Goal: Task Accomplishment & Management: Manage account settings

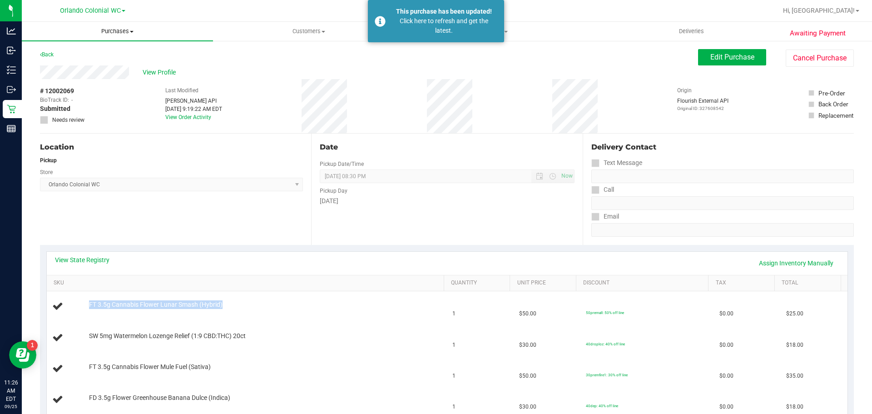
click at [116, 30] on span "Purchases" at bounding box center [117, 31] width 191 height 8
click at [92, 69] on li "Fulfillment" at bounding box center [117, 65] width 191 height 11
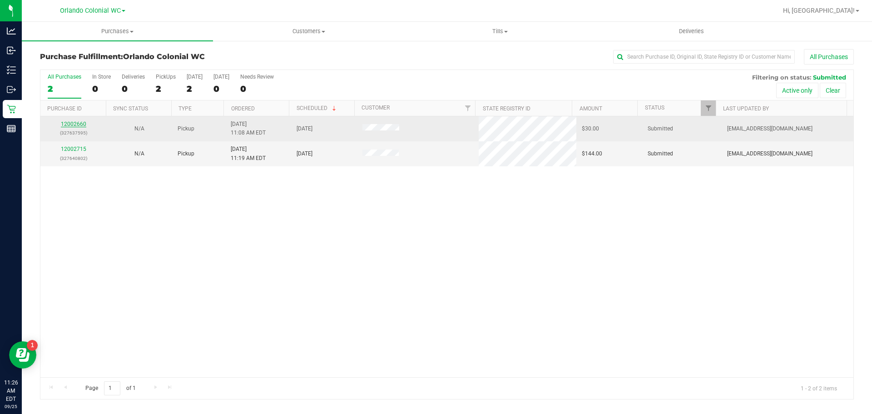
click at [67, 124] on link "12002660" at bounding box center [73, 124] width 25 height 6
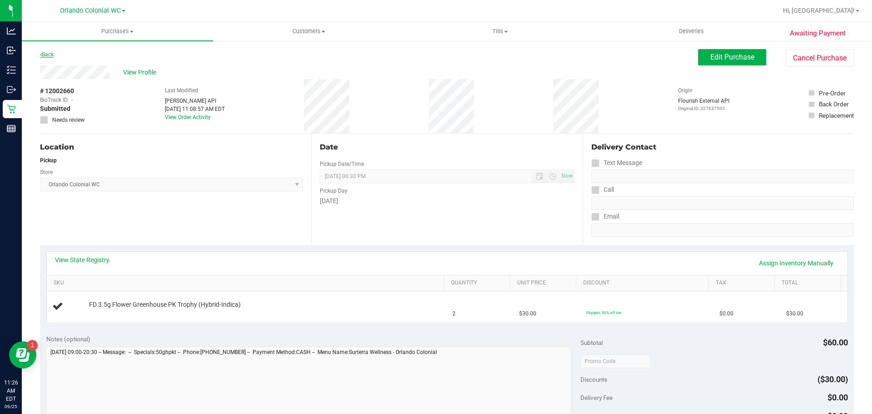
click at [50, 53] on link "Back" at bounding box center [47, 54] width 14 height 6
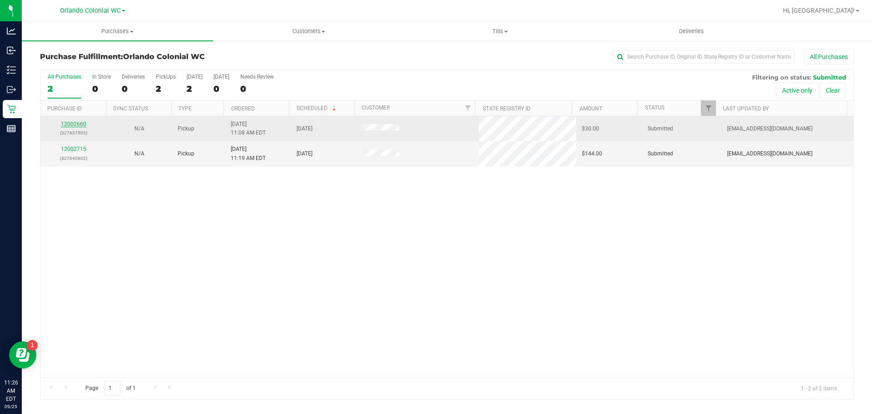
click at [82, 124] on link "12002660" at bounding box center [73, 124] width 25 height 6
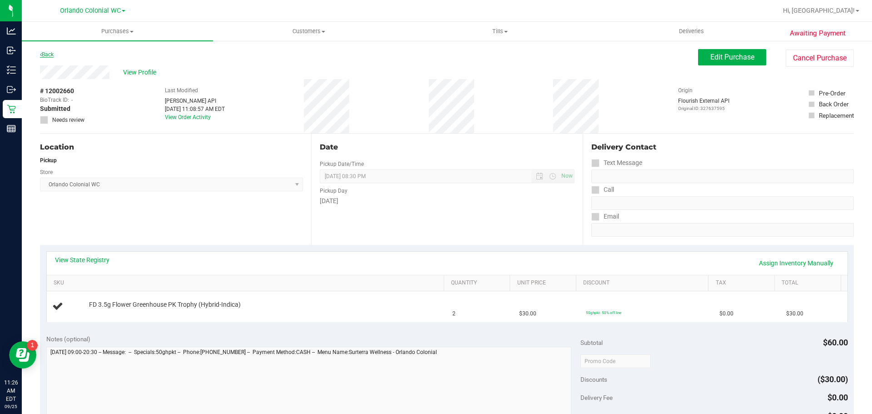
click at [49, 57] on link "Back" at bounding box center [47, 54] width 14 height 6
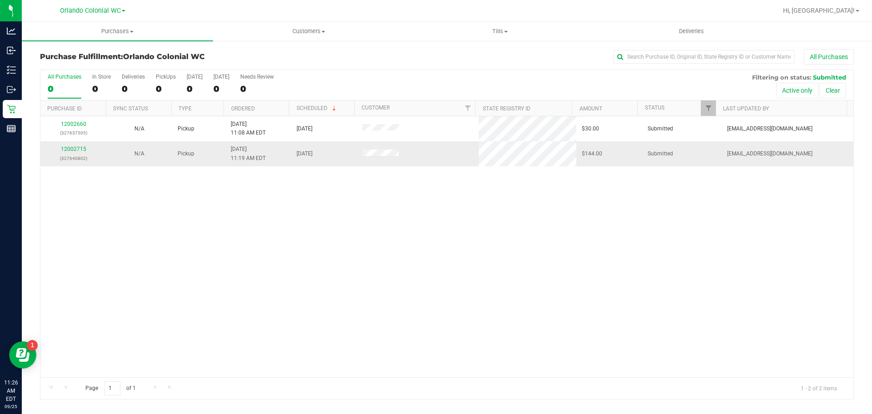
click at [75, 145] on div "12002715 (327640802)" at bounding box center [73, 153] width 55 height 17
click at [80, 150] on link "12002715" at bounding box center [73, 149] width 25 height 6
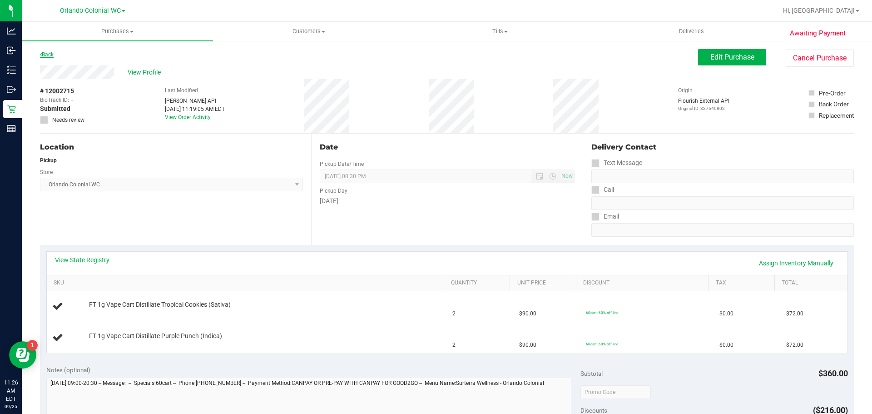
click at [51, 56] on link "Back" at bounding box center [47, 54] width 14 height 6
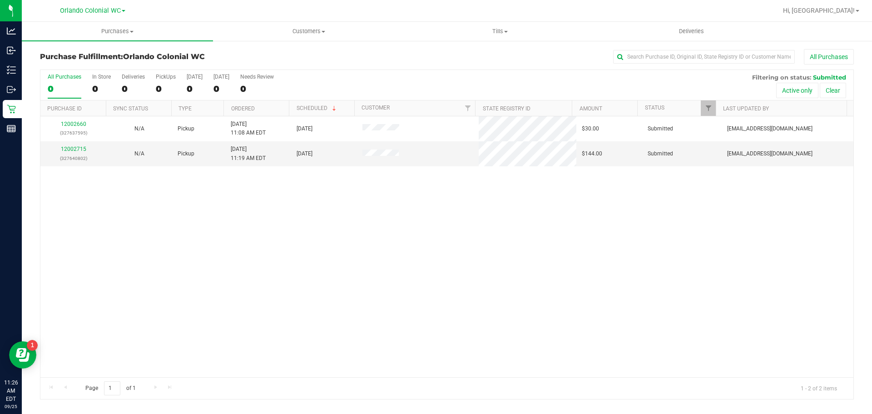
click at [332, 205] on div "12002660 (327637595) N/A Pickup 9/25/2025 11:08 AM EDT 9/25/2025 $30.00 Submitt…" at bounding box center [446, 246] width 813 height 261
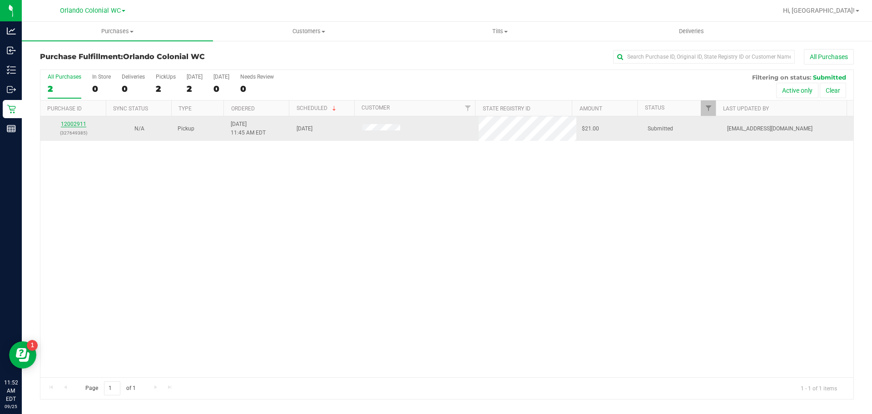
click at [73, 123] on link "12002911" at bounding box center [73, 124] width 25 height 6
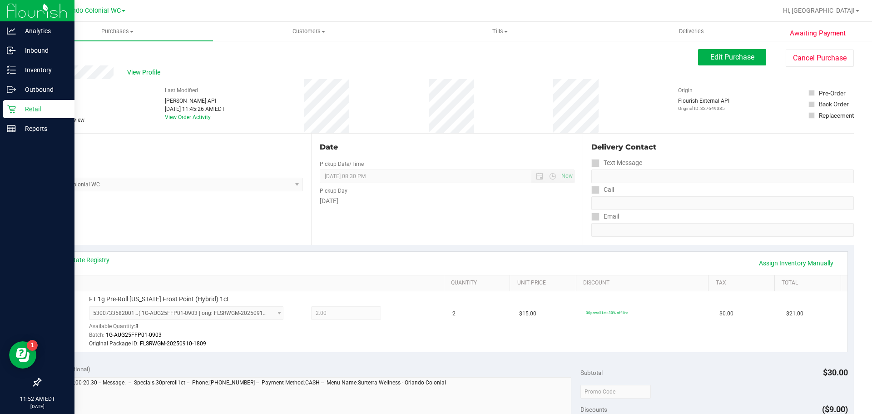
click at [9, 117] on div "Retail" at bounding box center [39, 109] width 72 height 18
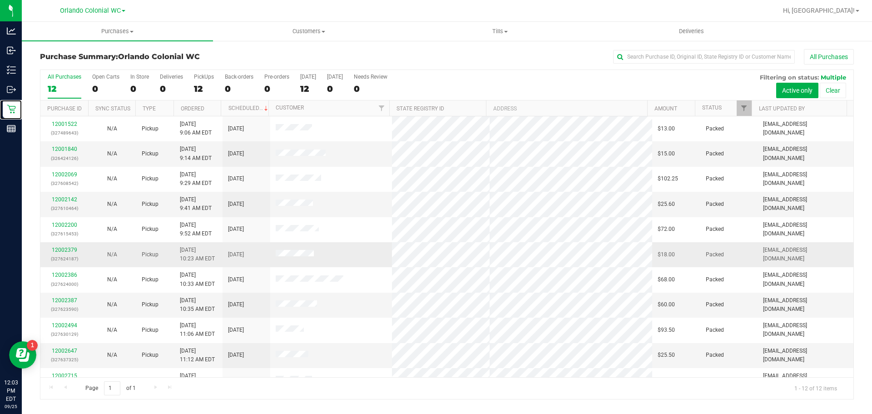
scroll to position [41, 0]
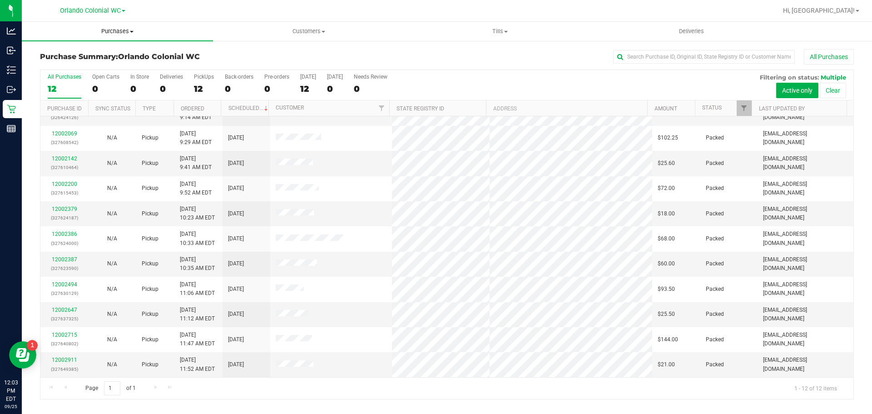
click at [127, 29] on span "Purchases" at bounding box center [117, 31] width 191 height 8
click at [75, 64] on span "Fulfillment" at bounding box center [50, 66] width 56 height 8
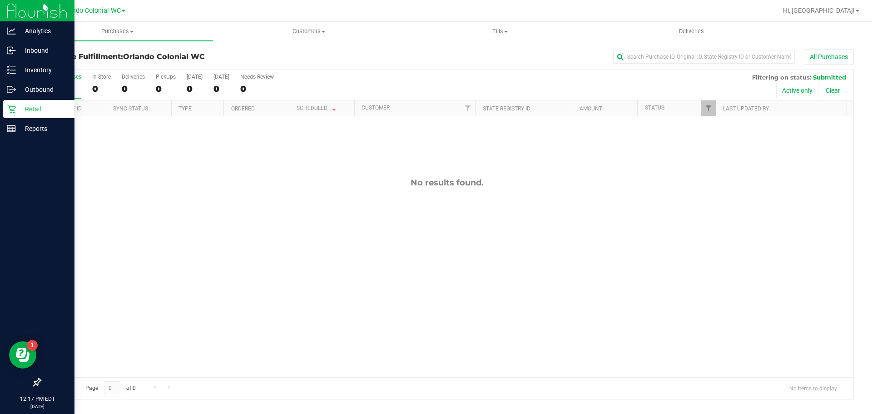
click at [13, 110] on icon at bounding box center [11, 108] width 9 height 9
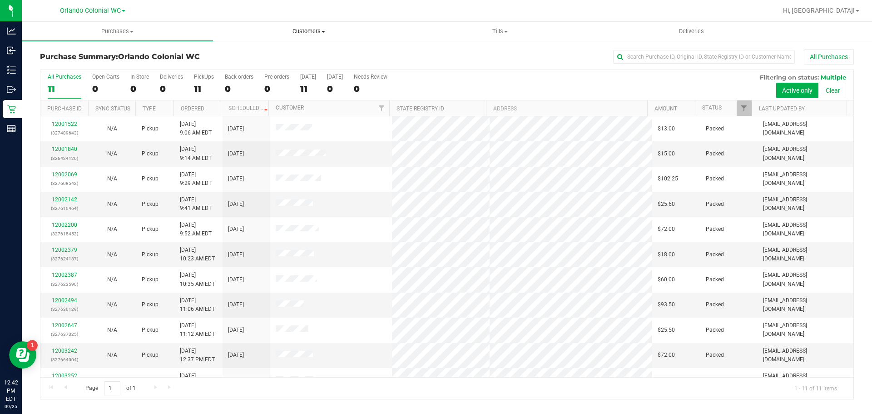
drag, startPoint x: 326, startPoint y: 30, endPoint x: 302, endPoint y: 48, distance: 30.1
click at [326, 30] on span "Customers" at bounding box center [308, 31] width 190 height 8
click at [252, 55] on span "All customers" at bounding box center [245, 55] width 65 height 8
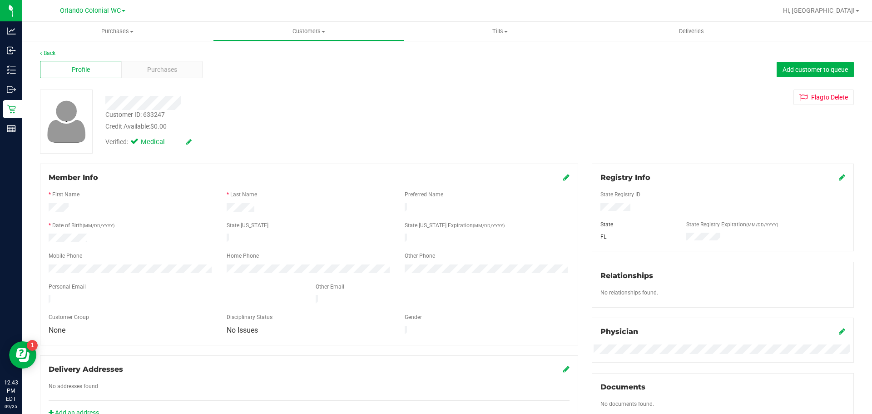
click at [138, 60] on div "Profile Purchases Add customer to queue" at bounding box center [447, 69] width 814 height 25
click at [147, 70] on span "Purchases" at bounding box center [162, 70] width 30 height 10
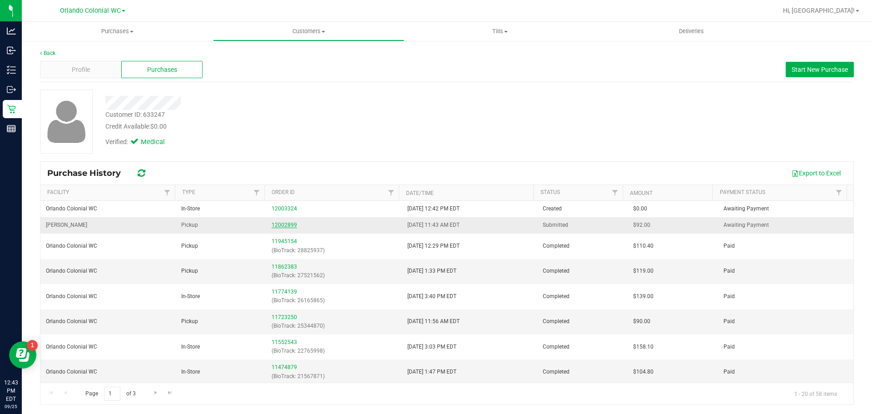
click at [290, 223] on link "12002899" at bounding box center [284, 225] width 25 height 6
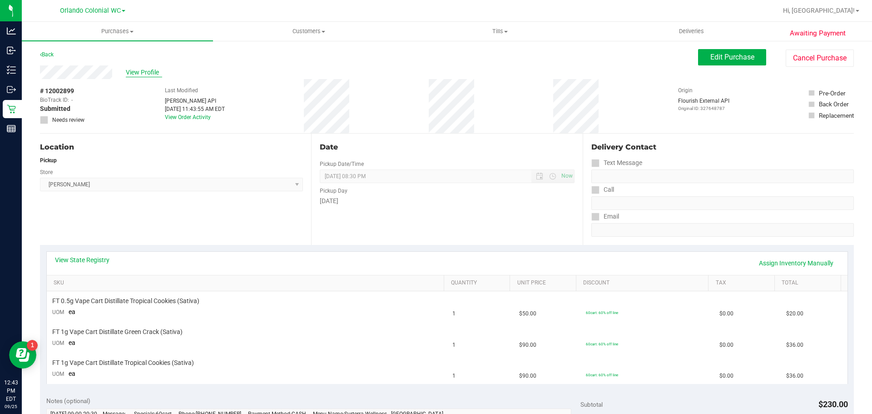
click at [137, 75] on span "View Profile" at bounding box center [144, 73] width 36 height 10
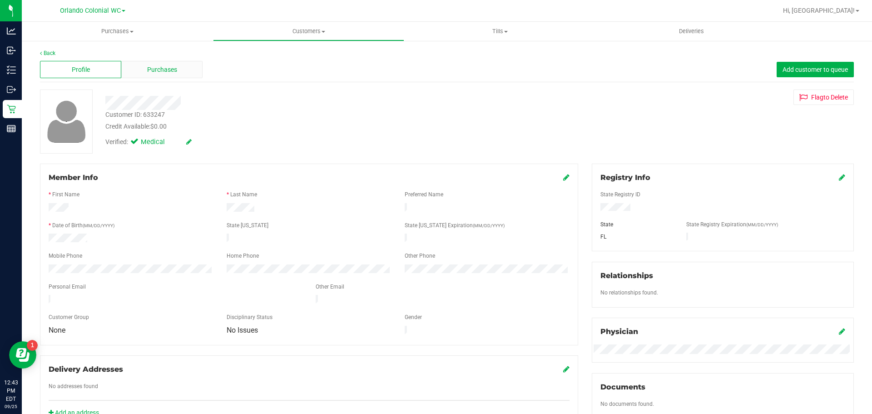
click at [157, 67] on span "Purchases" at bounding box center [162, 70] width 30 height 10
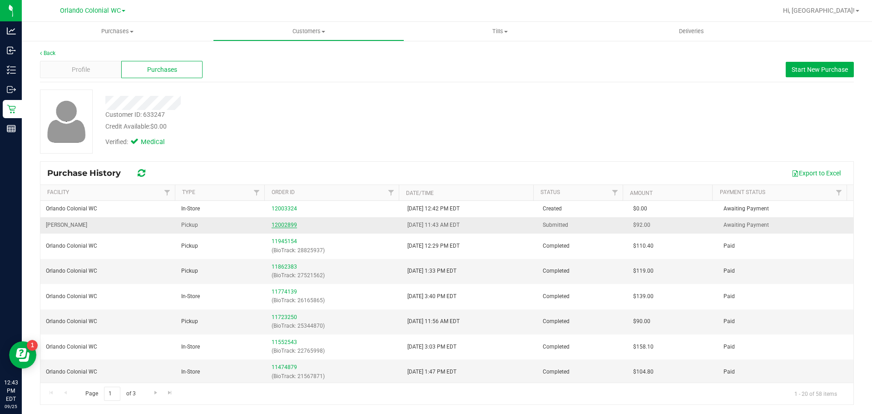
click at [272, 227] on link "12002899" at bounding box center [284, 225] width 25 height 6
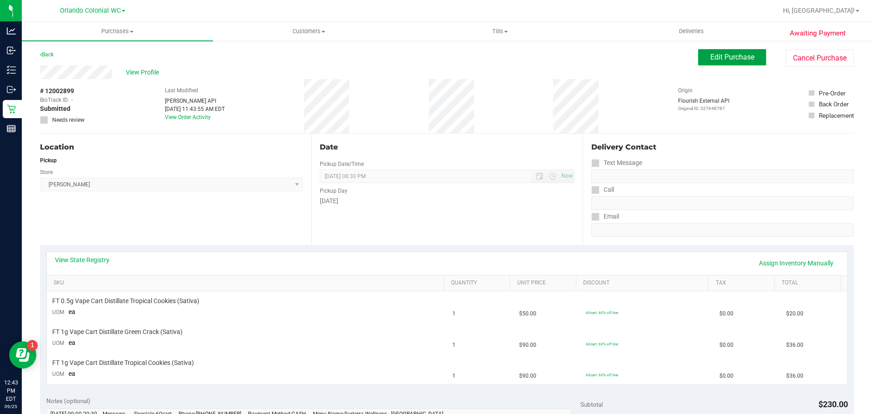
click at [734, 60] on span "Edit Purchase" at bounding box center [732, 57] width 44 height 9
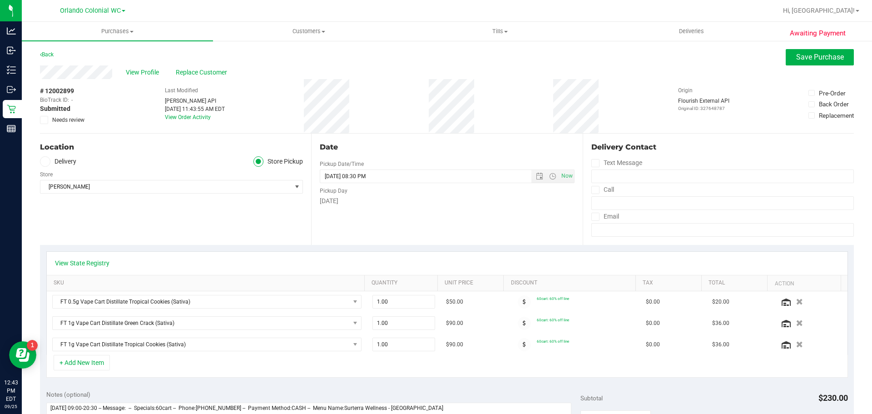
click at [44, 120] on icon at bounding box center [44, 120] width 6 height 0
click at [0, 0] on input "Needs review" at bounding box center [0, 0] width 0 height 0
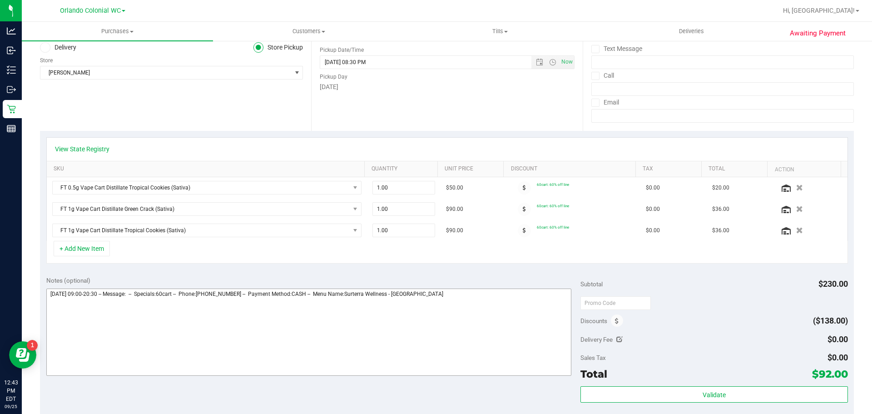
scroll to position [182, 0]
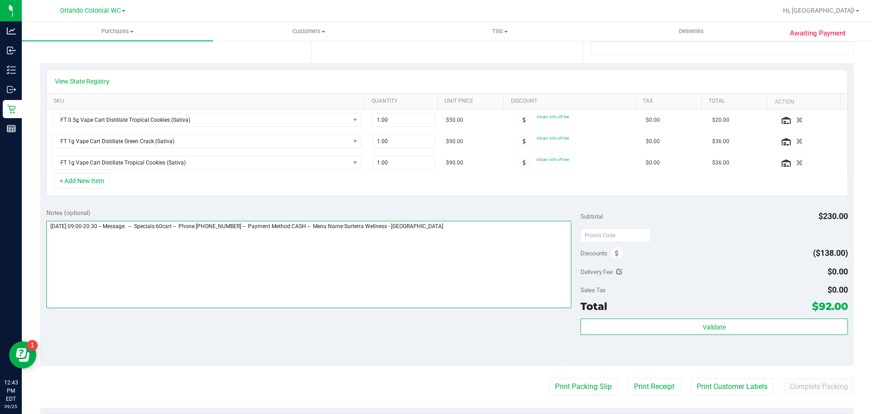
click at [480, 242] on textarea at bounding box center [309, 264] width 526 height 87
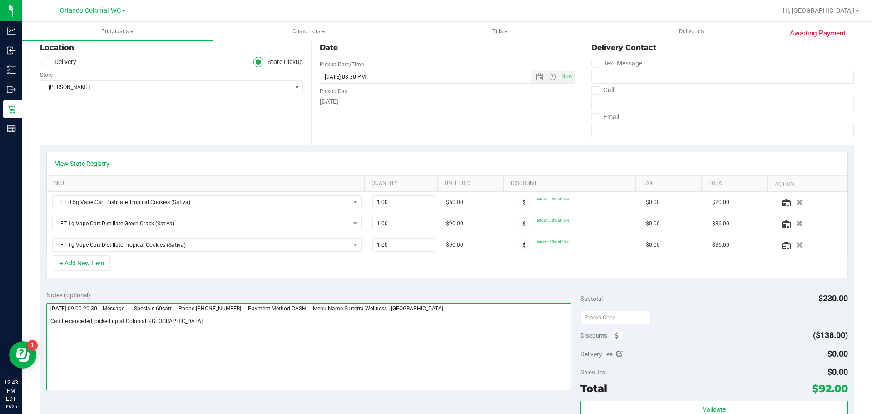
scroll to position [0, 0]
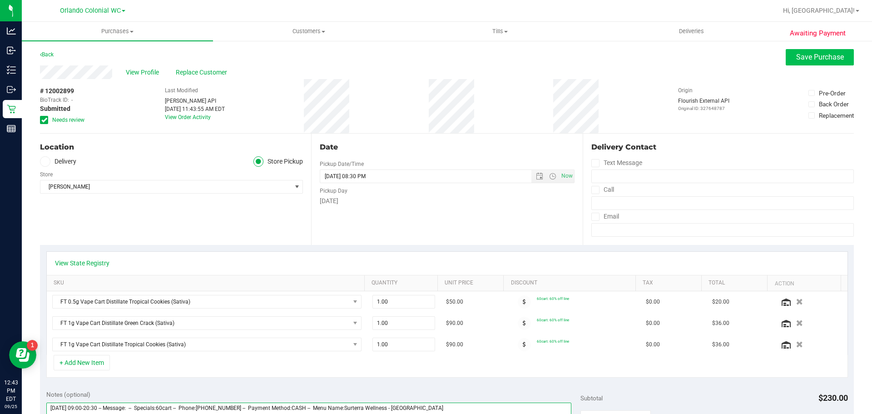
type textarea "Thursday 09/25/2025 09:00-20:30 -- Message: -- Specials:60cart -- Phone:4692222…"
click at [796, 57] on span "Save Purchase" at bounding box center [820, 57] width 48 height 9
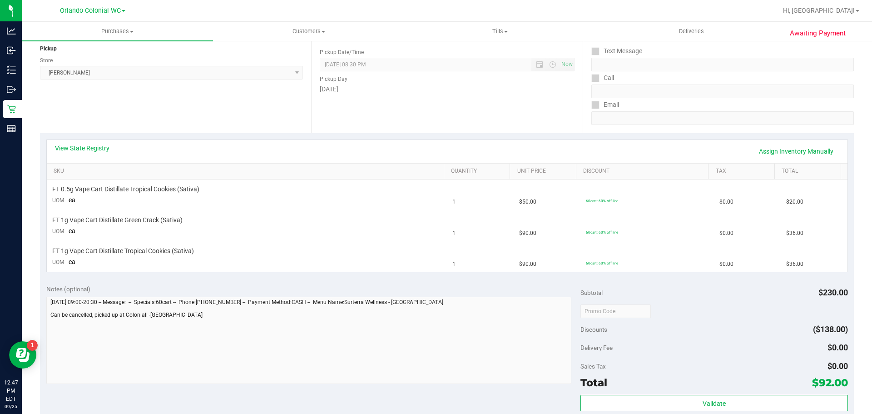
scroll to position [182, 0]
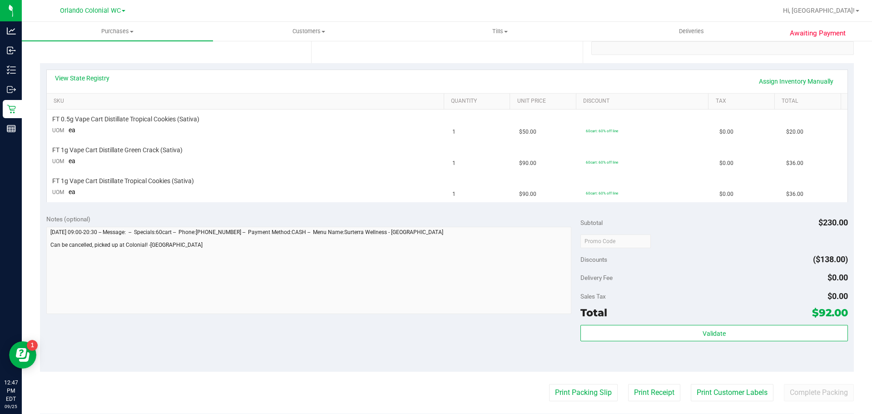
drag, startPoint x: 394, startPoint y: 398, endPoint x: 394, endPoint y: 392, distance: 5.9
click at [394, 397] on div "Print Packing Slip Print Receipt Print Customer Labels Complete Packing" at bounding box center [447, 392] width 814 height 17
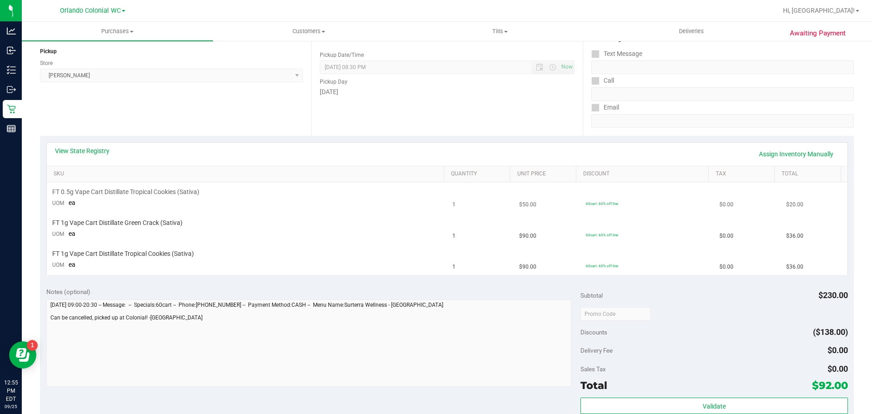
scroll to position [0, 0]
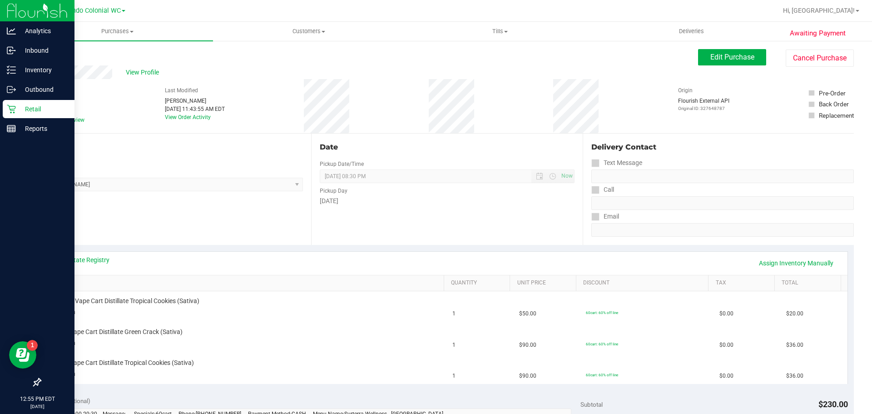
click at [17, 107] on p "Retail" at bounding box center [43, 109] width 55 height 11
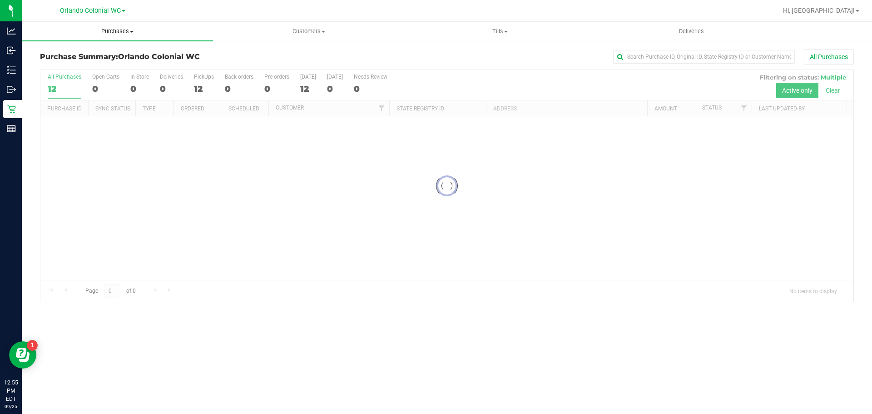
click at [112, 24] on div "Orlando Colonial WC Hi, Madison! Purchases Summary of purchases Fulfillment All…" at bounding box center [447, 207] width 850 height 414
click at [109, 33] on span "Purchases" at bounding box center [117, 31] width 191 height 8
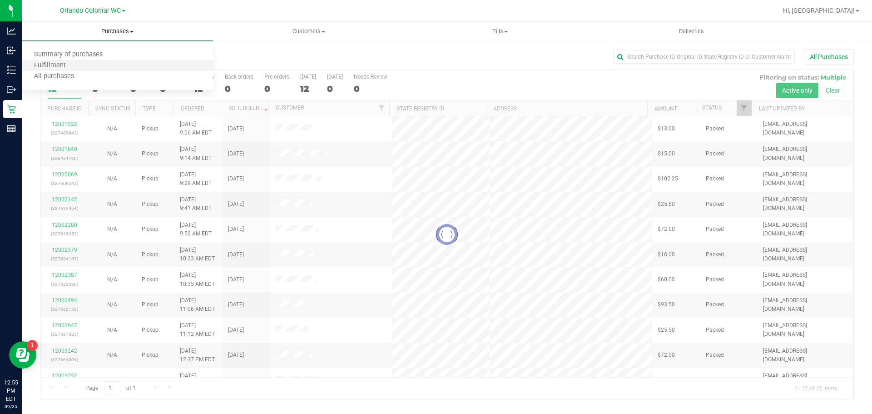
click at [93, 63] on li "Fulfillment" at bounding box center [117, 65] width 191 height 11
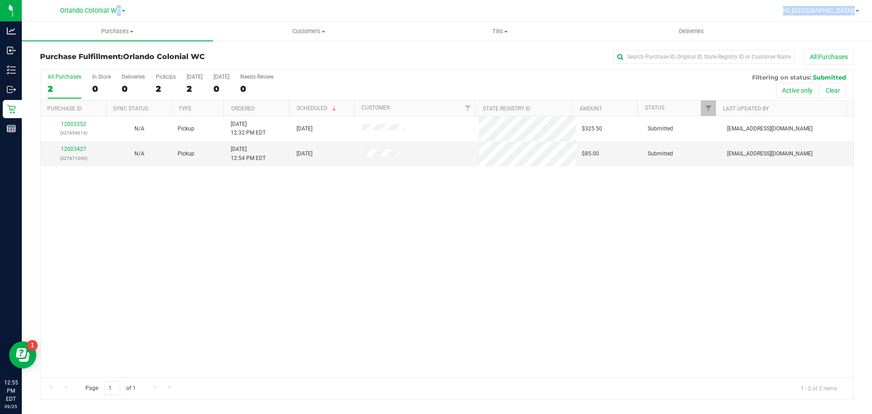
click at [419, 228] on div "12003252 (327659013) N/A Pickup 9/25/2025 12:32 PM EDT 9/25/2025 $325.50 Submit…" at bounding box center [446, 246] width 813 height 261
click at [465, 218] on div "12003252 (327659013) N/A Pickup 9/25/2025 12:32 PM EDT 9/25/2025 $325.50 Submit…" at bounding box center [446, 246] width 813 height 261
click at [466, 219] on div "12003252 (327659013) N/A Pickup 9/25/2025 12:32 PM EDT 9/25/2025 $325.50 Submit…" at bounding box center [446, 246] width 813 height 261
click at [80, 149] on link "12003427" at bounding box center [73, 149] width 25 height 6
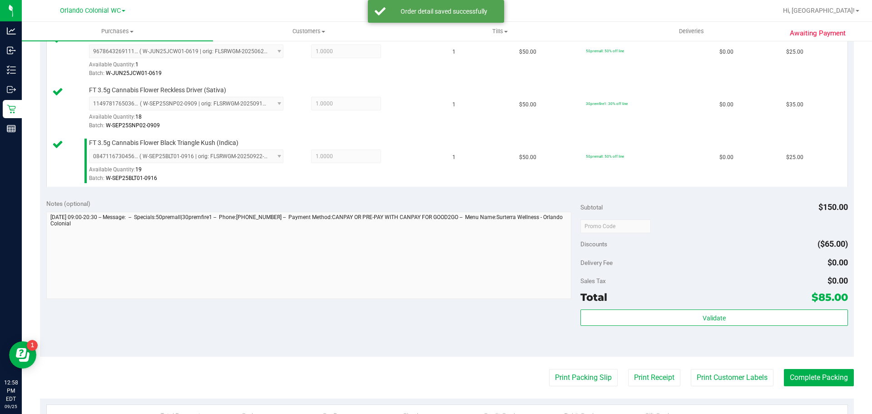
scroll to position [279, 0]
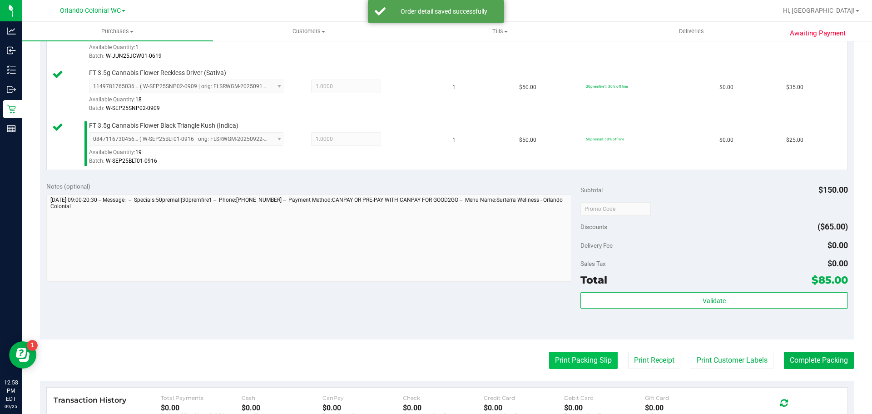
click at [579, 365] on button "Print Packing Slip" at bounding box center [583, 360] width 69 height 17
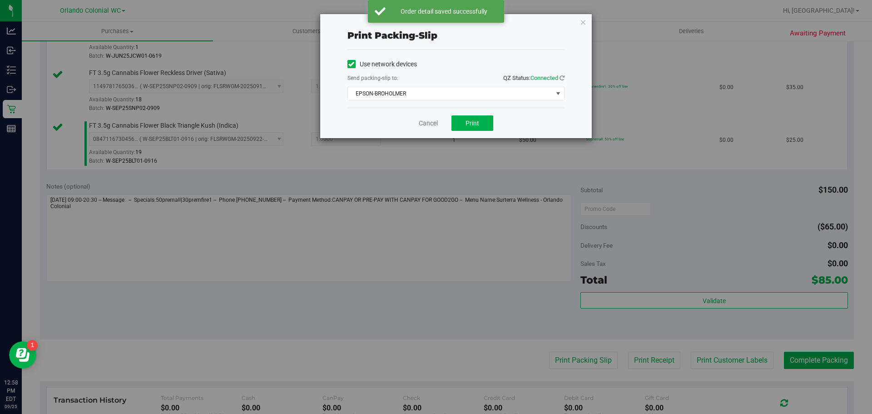
click at [474, 139] on div "Print packing-slip Use network devices Send packing-slip to: QZ Status: Connect…" at bounding box center [439, 207] width 879 height 414
click at [471, 121] on span "Print" at bounding box center [473, 122] width 14 height 7
click at [433, 125] on link "Cancel" at bounding box center [428, 124] width 19 height 10
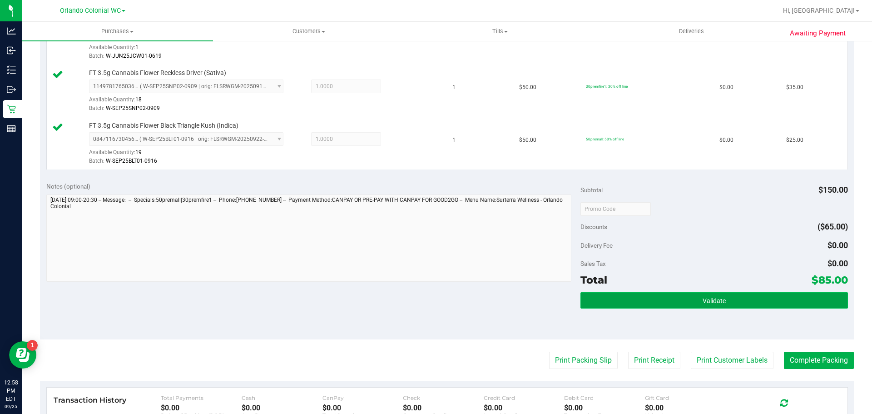
click at [662, 297] on button "Validate" at bounding box center [713, 300] width 267 height 16
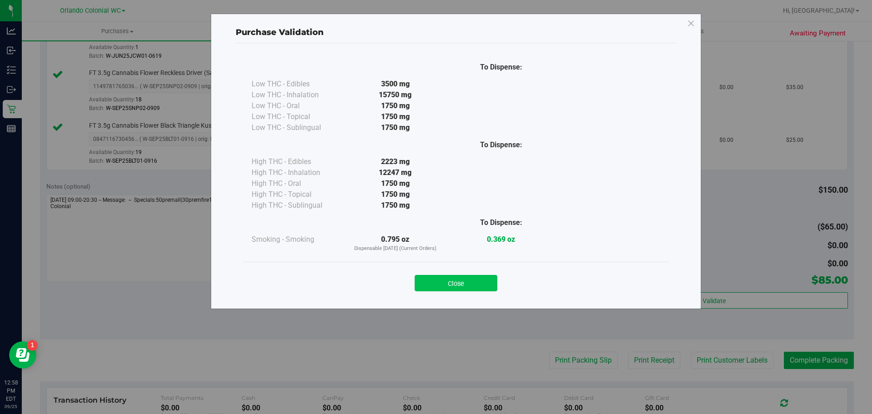
click at [460, 285] on button "Close" at bounding box center [456, 283] width 83 height 16
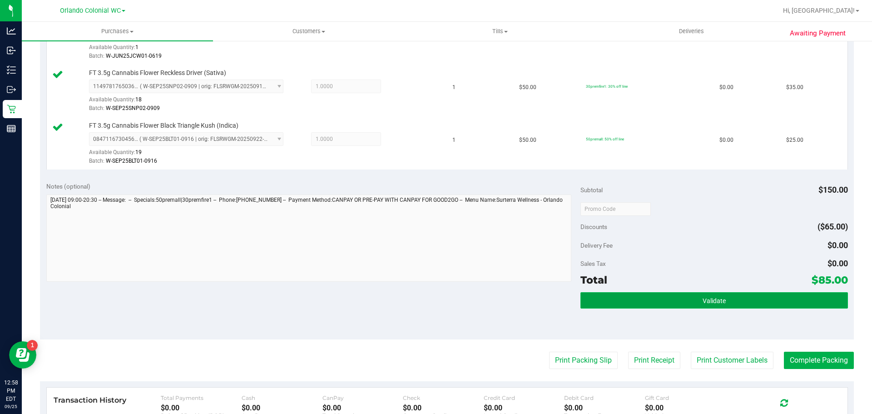
click at [660, 305] on button "Validate" at bounding box center [713, 300] width 267 height 16
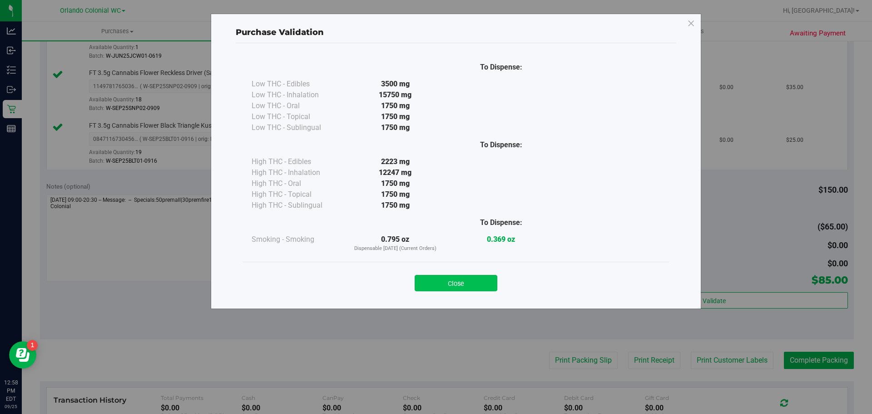
click at [451, 285] on button "Close" at bounding box center [456, 283] width 83 height 16
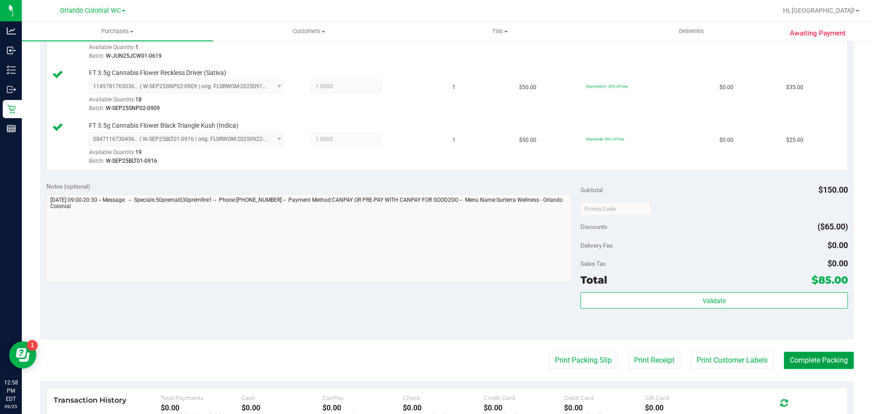
click at [804, 361] on button "Complete Packing" at bounding box center [819, 360] width 70 height 17
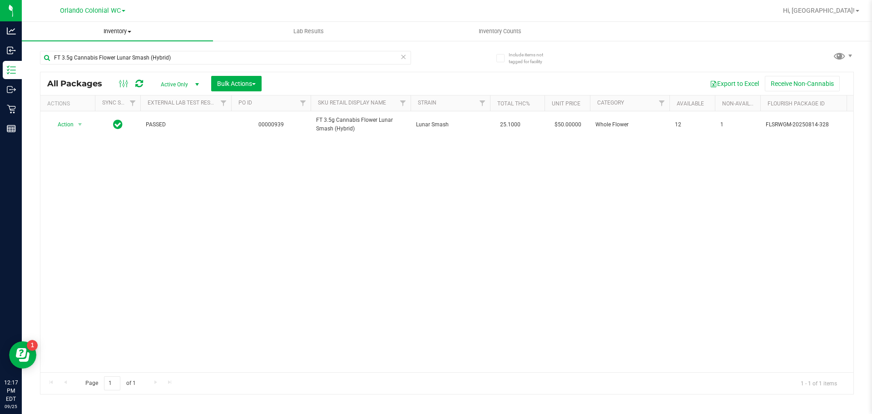
click at [185, 33] on span "Inventory" at bounding box center [117, 31] width 191 height 8
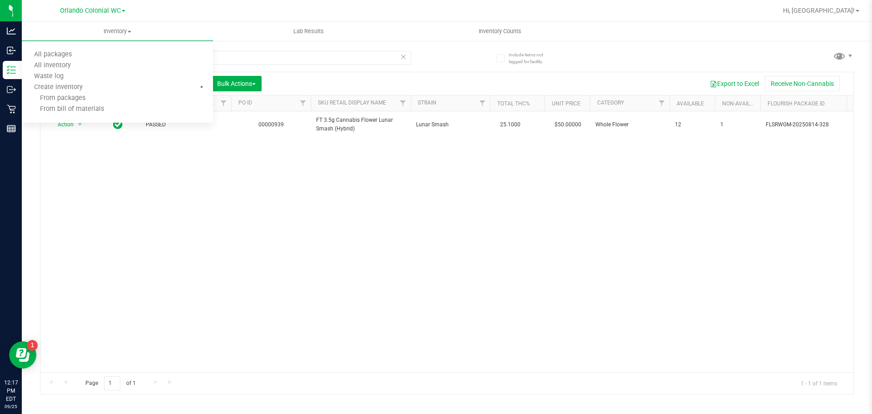
click at [406, 55] on icon at bounding box center [403, 56] width 6 height 11
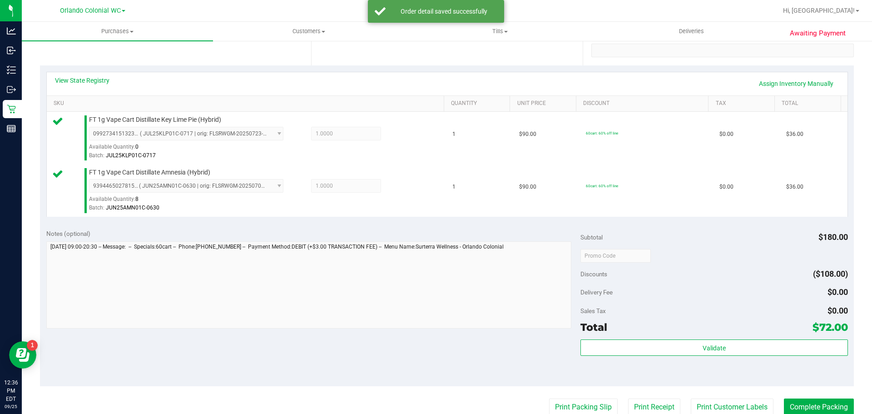
scroll to position [203, 0]
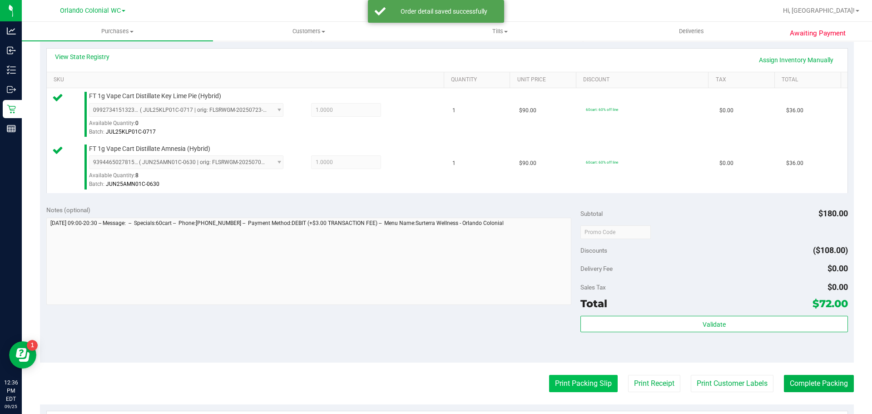
click at [566, 376] on button "Print Packing Slip" at bounding box center [583, 383] width 69 height 17
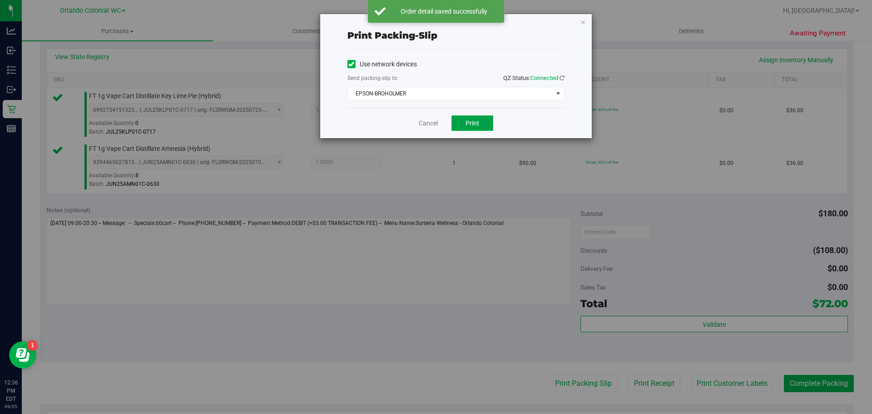
click at [478, 130] on button "Print" at bounding box center [472, 122] width 42 height 15
click at [426, 127] on link "Cancel" at bounding box center [428, 124] width 19 height 10
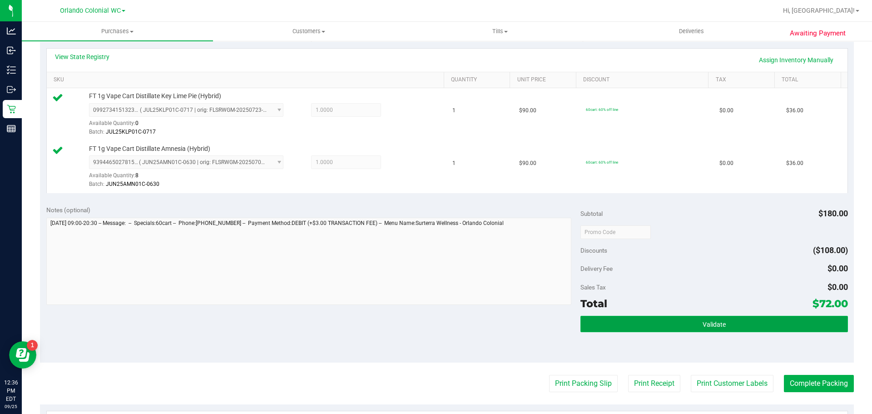
click at [734, 327] on button "Validate" at bounding box center [713, 324] width 267 height 16
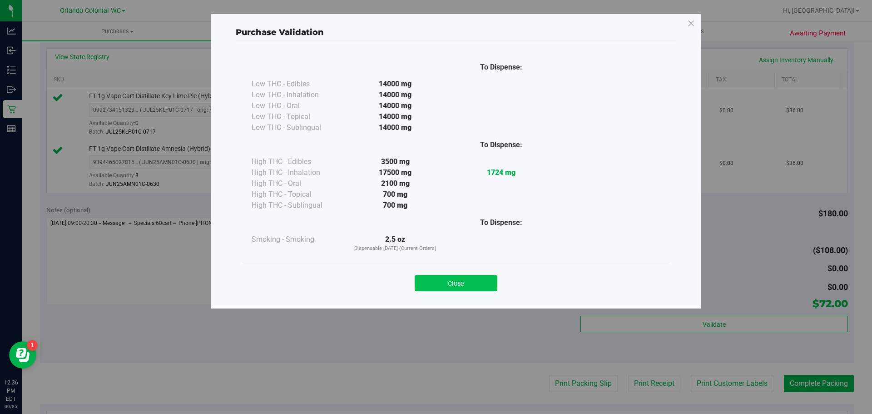
click at [448, 282] on button "Close" at bounding box center [456, 283] width 83 height 16
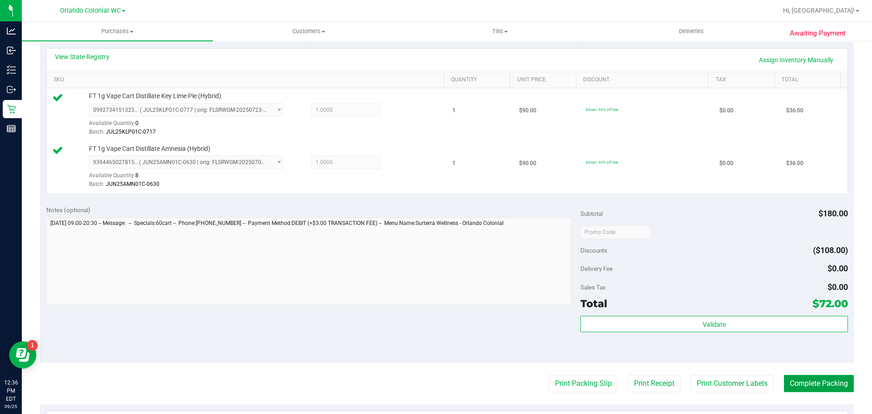
click at [802, 392] on button "Complete Packing" at bounding box center [819, 383] width 70 height 17
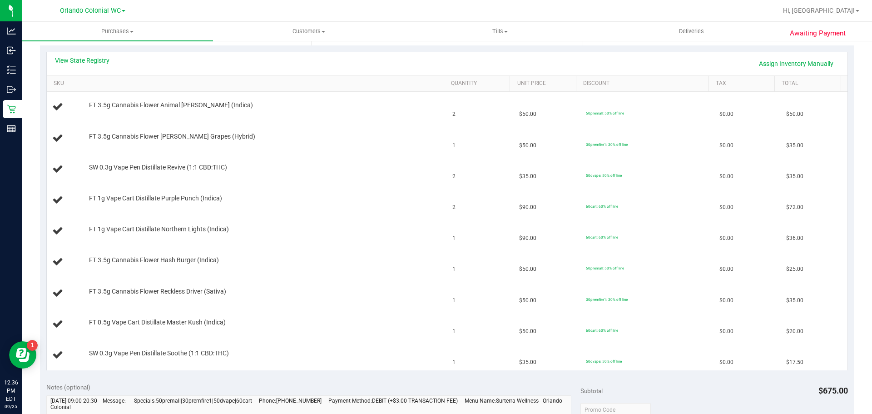
scroll to position [202, 0]
click at [92, 61] on link "View State Registry" at bounding box center [82, 58] width 55 height 9
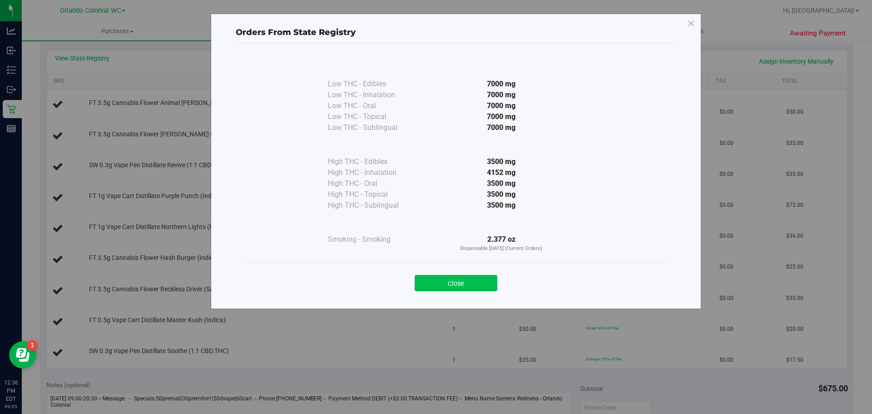
click at [474, 288] on button "Close" at bounding box center [456, 283] width 83 height 16
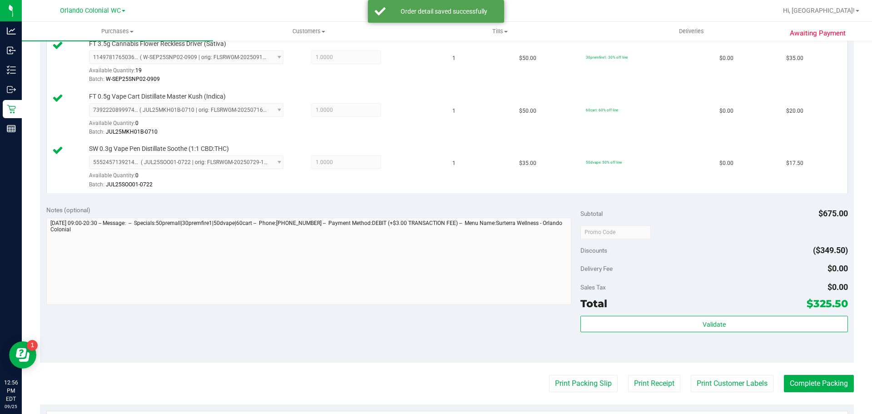
scroll to position [576, 0]
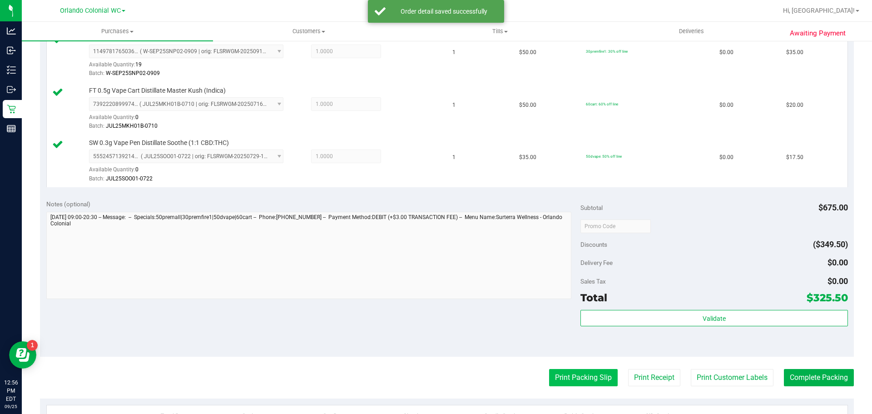
click at [559, 383] on button "Print Packing Slip" at bounding box center [583, 377] width 69 height 17
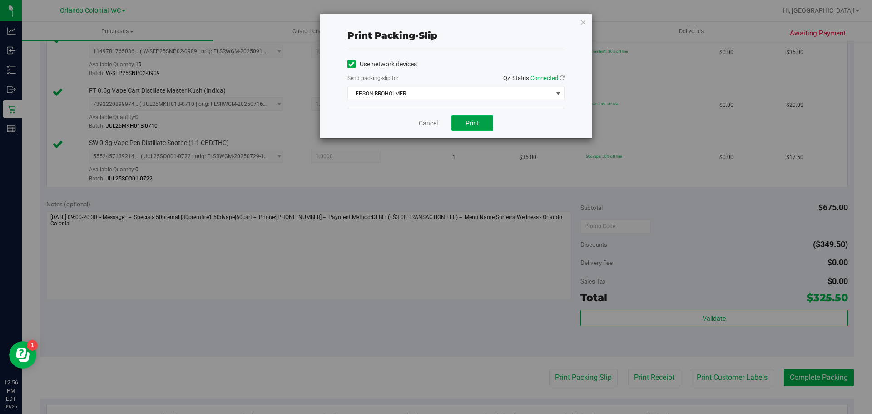
click at [475, 123] on span "Print" at bounding box center [473, 122] width 14 height 7
click at [422, 123] on link "Cancel" at bounding box center [428, 124] width 19 height 10
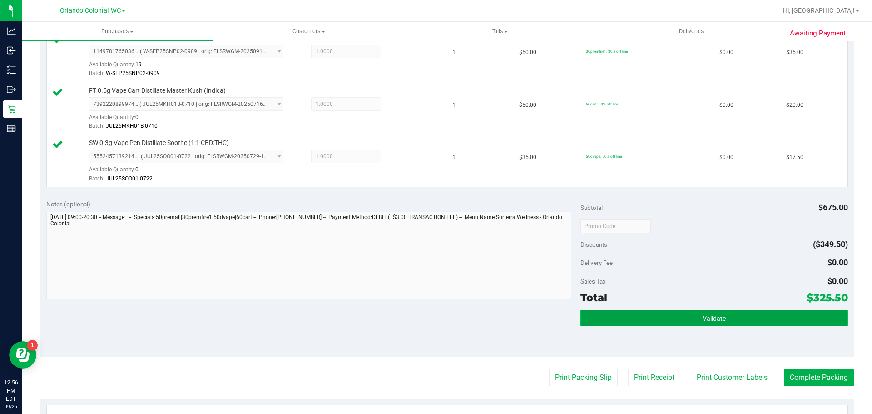
click at [666, 312] on button "Validate" at bounding box center [713, 318] width 267 height 16
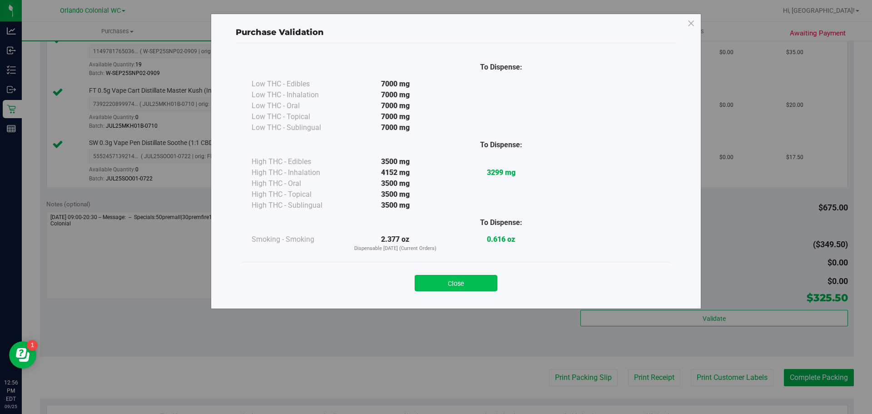
click at [461, 283] on button "Close" at bounding box center [456, 283] width 83 height 16
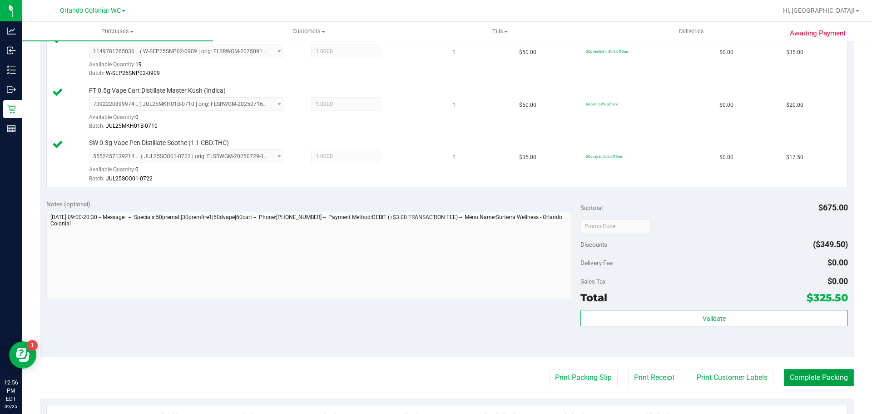
click at [815, 383] on button "Complete Packing" at bounding box center [819, 377] width 70 height 17
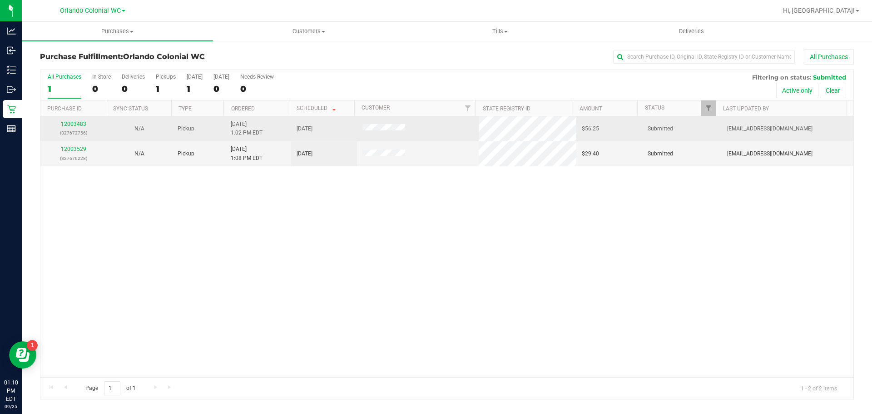
drag, startPoint x: 74, startPoint y: 119, endPoint x: 76, endPoint y: 124, distance: 4.7
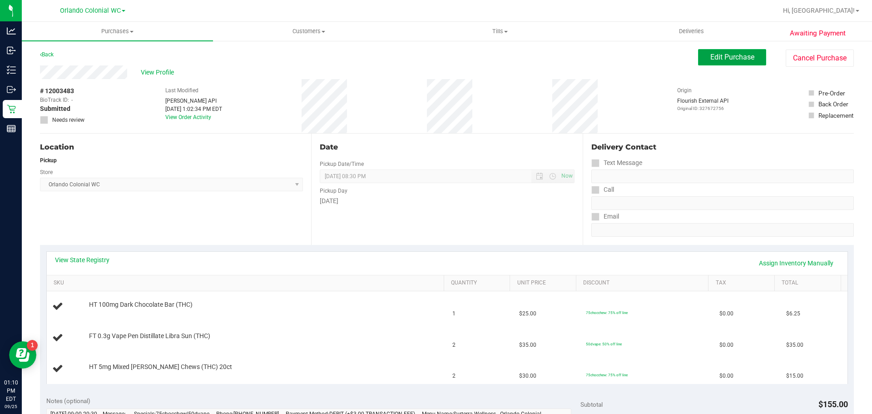
click at [718, 58] on span "Edit Purchase" at bounding box center [732, 57] width 44 height 9
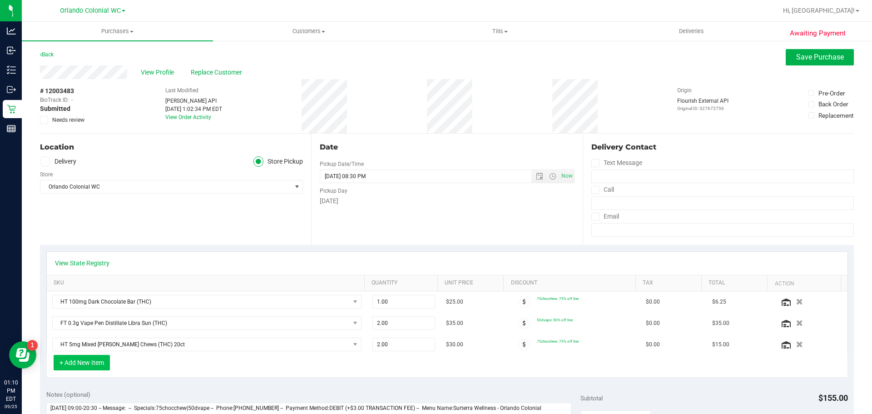
click at [79, 359] on button "+ Add New Item" at bounding box center [82, 362] width 56 height 15
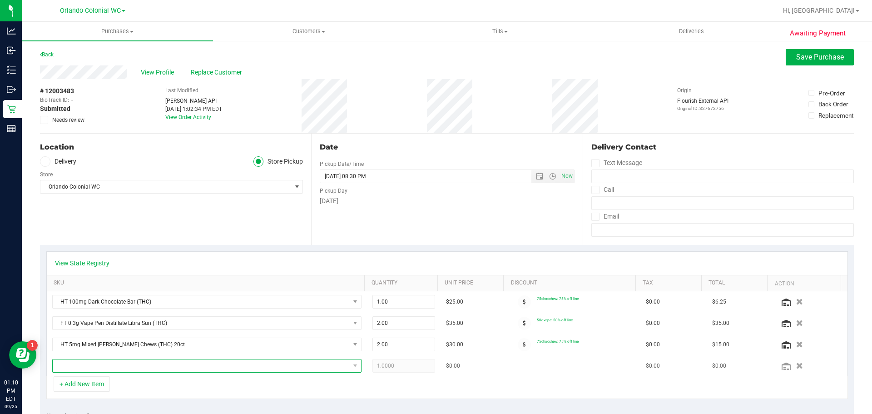
click at [109, 365] on span "NO DATA FOUND" at bounding box center [201, 365] width 297 height 13
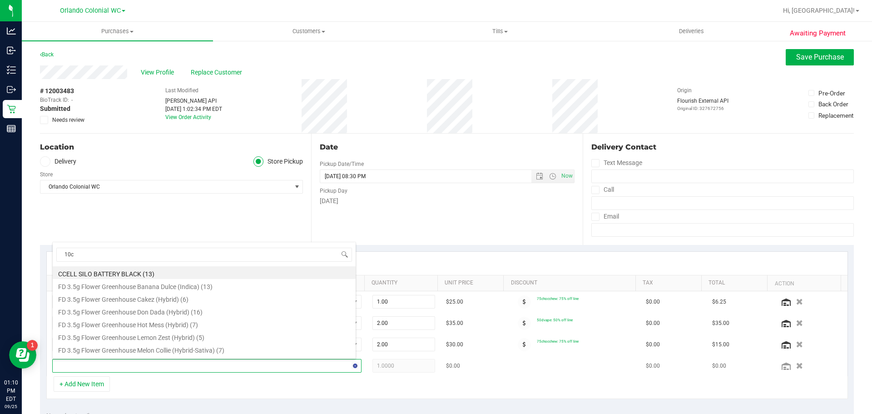
type input "10ct"
click at [171, 275] on li "FT 0.35g Pre-Roll (Hybrid) 10ct (20)" at bounding box center [204, 272] width 303 height 13
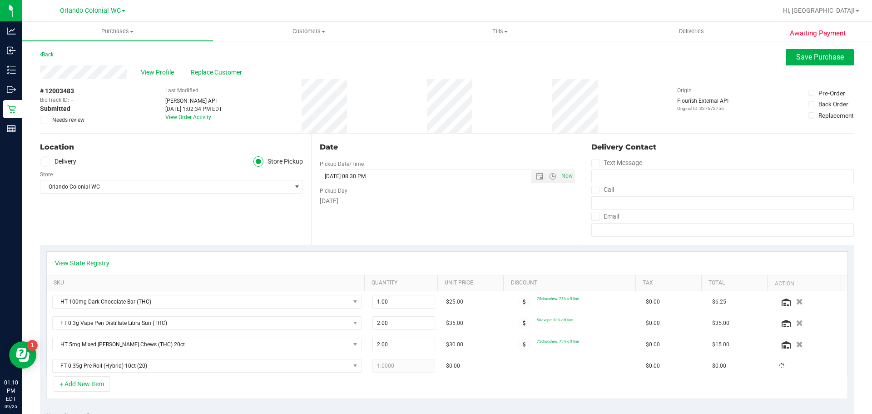
drag, startPoint x: 227, startPoint y: 249, endPoint x: 297, endPoint y: 252, distance: 70.0
click at [228, 248] on div "View State Registry SKU Quantity Unit Price Discount Tax Total Action HT 100mg …" at bounding box center [447, 325] width 814 height 160
click at [802, 60] on span "Save Purchase" at bounding box center [820, 57] width 48 height 9
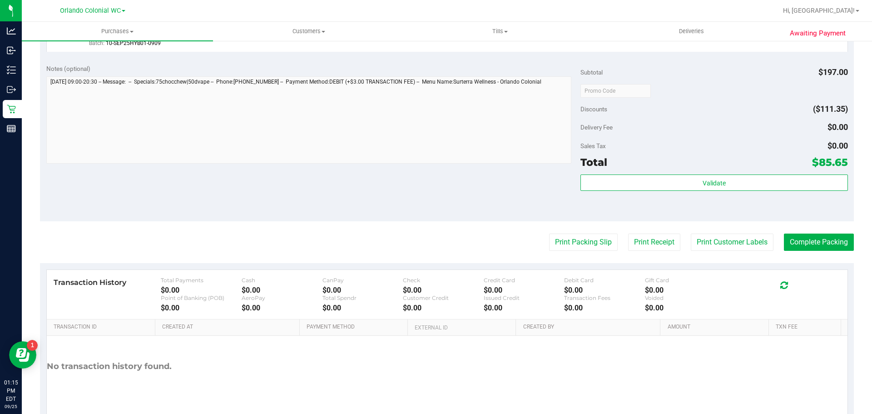
scroll to position [452, 0]
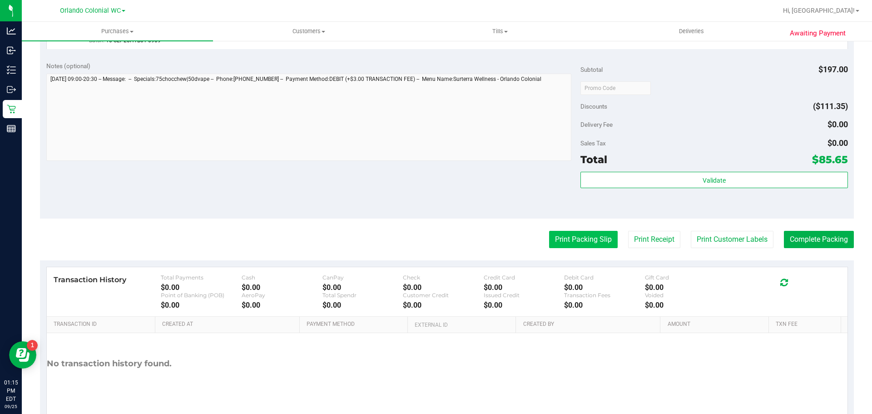
click at [556, 234] on button "Print Packing Slip" at bounding box center [583, 239] width 69 height 17
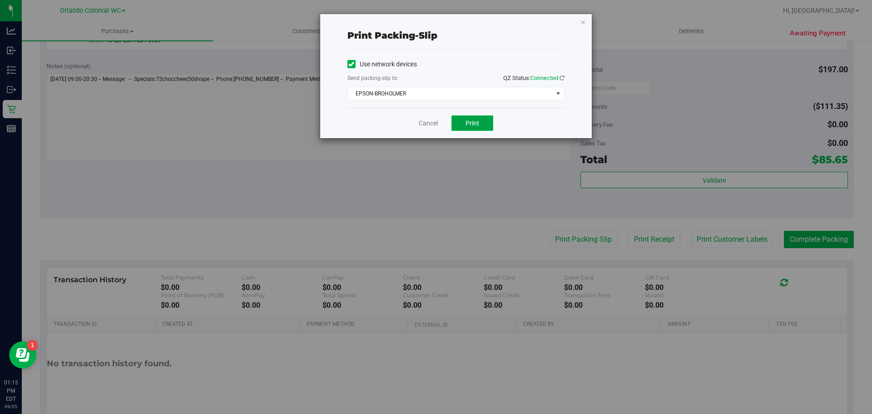
click at [460, 130] on button "Print" at bounding box center [472, 122] width 42 height 15
click at [421, 126] on link "Cancel" at bounding box center [428, 124] width 19 height 10
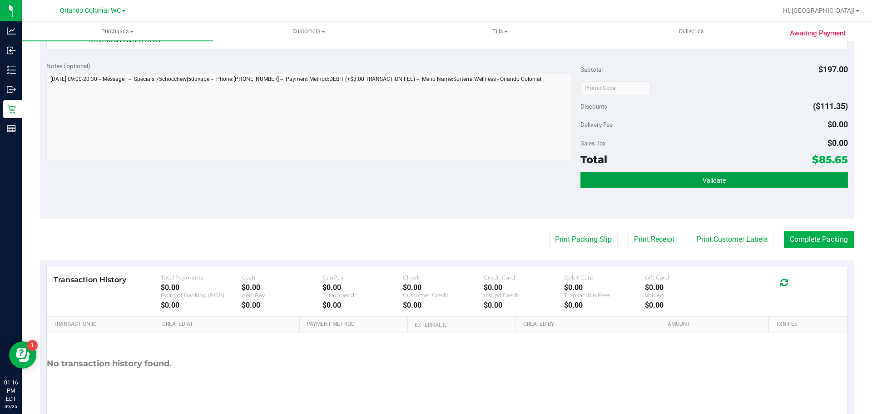
click at [685, 184] on button "Validate" at bounding box center [713, 180] width 267 height 16
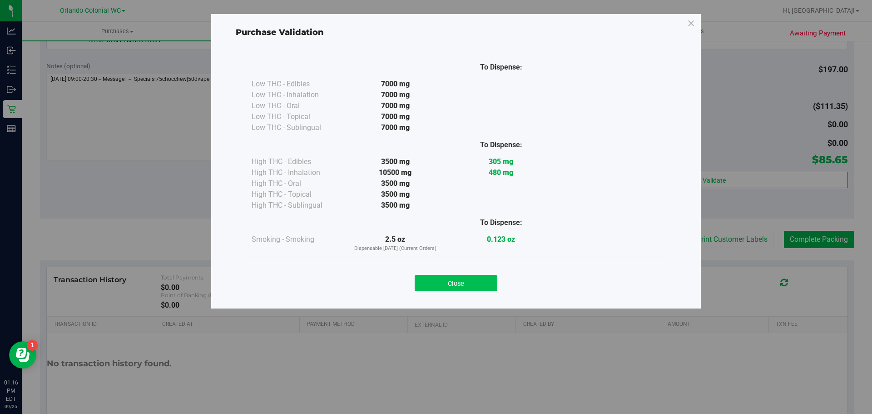
click at [452, 284] on button "Close" at bounding box center [456, 283] width 83 height 16
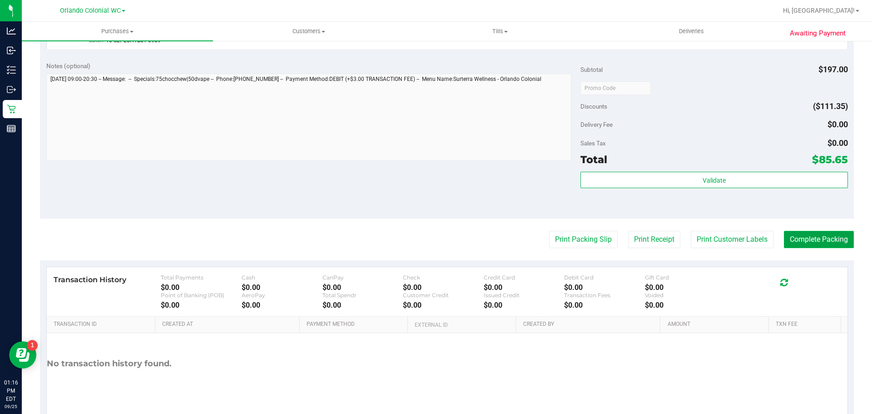
click at [807, 243] on button "Complete Packing" at bounding box center [819, 239] width 70 height 17
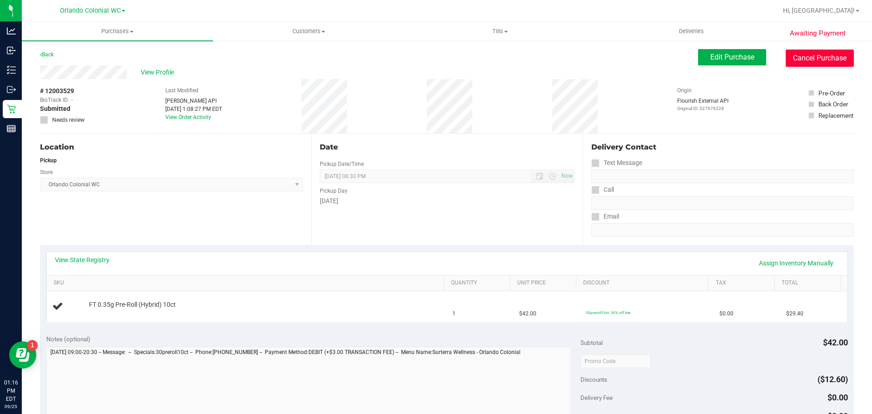
click at [819, 51] on button "Cancel Purchase" at bounding box center [820, 58] width 68 height 17
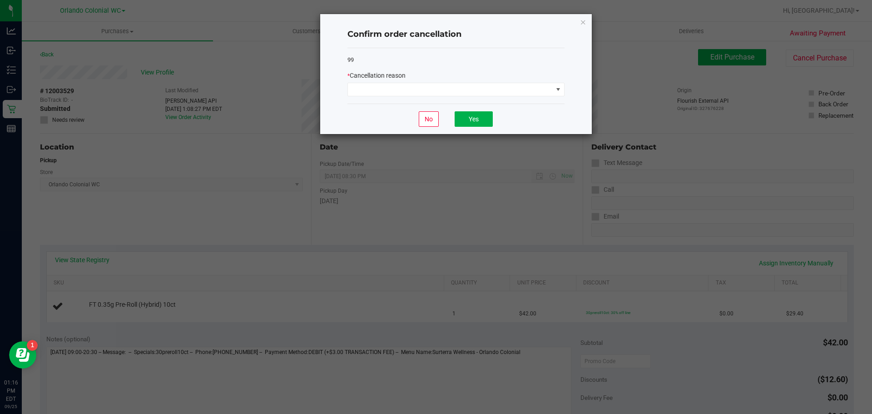
click at [380, 80] on div "* Cancellation reason" at bounding box center [455, 76] width 217 height 10
click at [380, 86] on span at bounding box center [450, 89] width 205 height 13
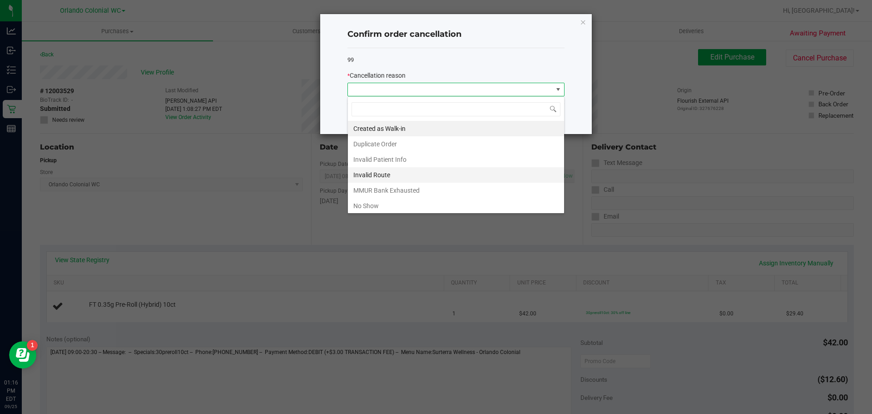
scroll to position [48, 0]
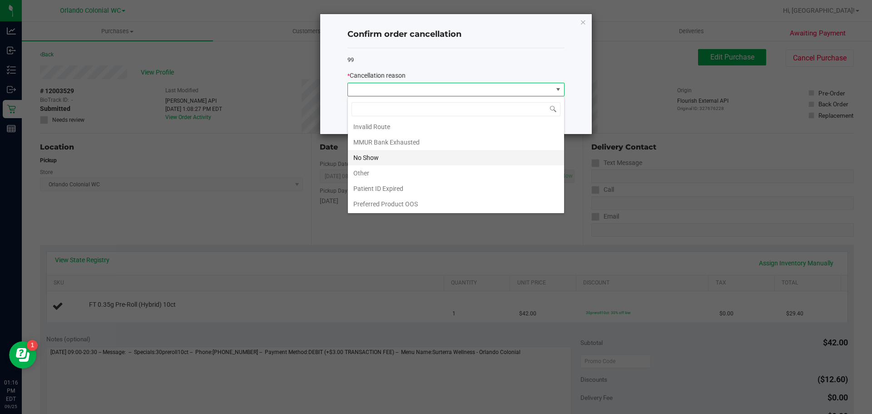
click at [390, 158] on li "No Show" at bounding box center [456, 157] width 216 height 15
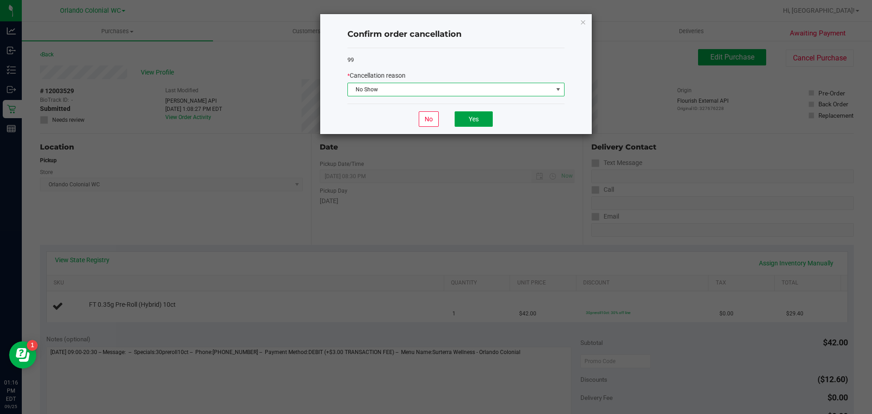
click at [478, 121] on button "Yes" at bounding box center [474, 118] width 38 height 15
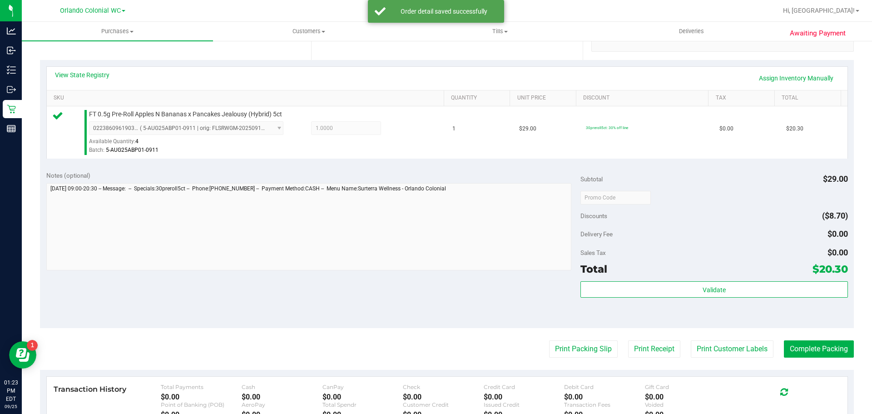
scroll to position [199, 0]
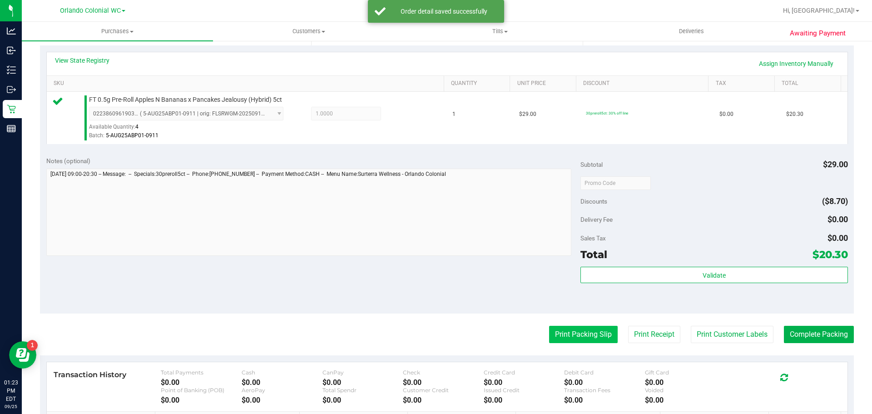
click at [572, 337] on button "Print Packing Slip" at bounding box center [583, 334] width 69 height 17
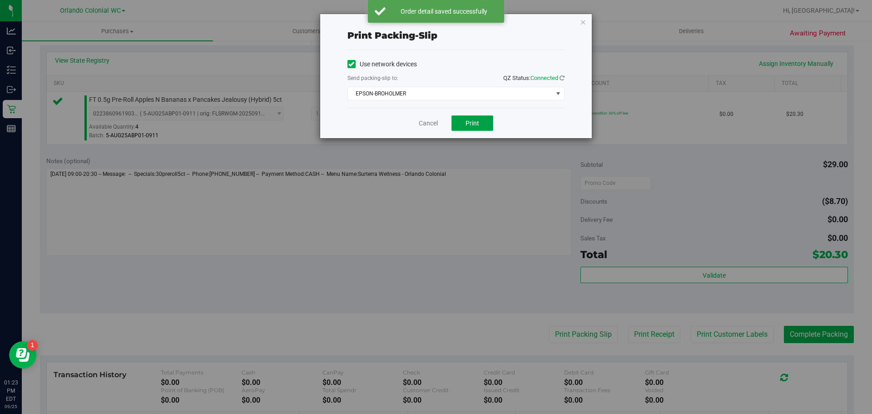
click at [466, 130] on button "Print" at bounding box center [472, 122] width 42 height 15
click at [577, 274] on div "Print packing-slip Use network devices Send packing-slip to: QZ Status: Connect…" at bounding box center [439, 207] width 879 height 414
click at [429, 124] on link "Cancel" at bounding box center [428, 124] width 19 height 10
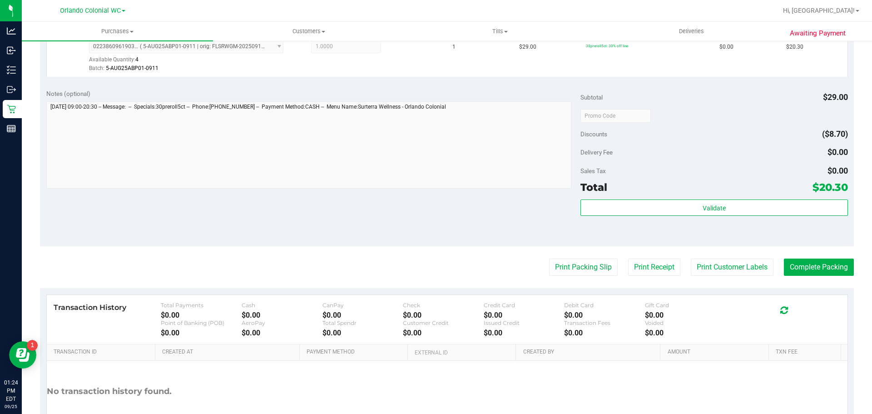
scroll to position [329, 0]
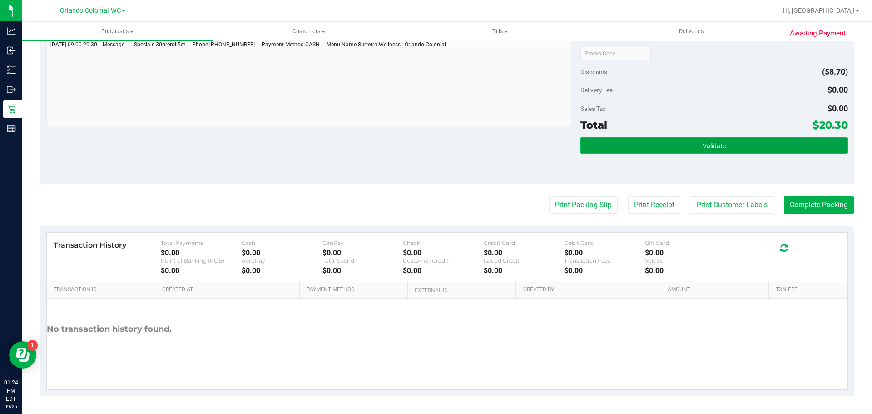
click at [675, 143] on button "Validate" at bounding box center [713, 145] width 267 height 16
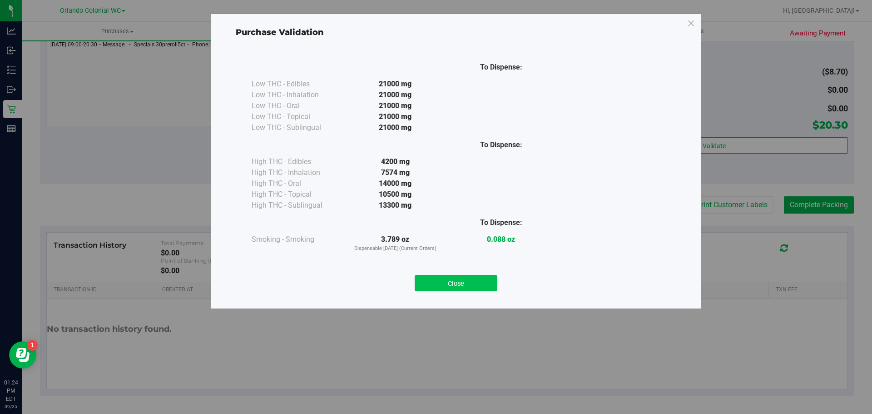
click at [496, 278] on div "Close" at bounding box center [455, 280] width 413 height 23
click at [493, 279] on button "Close" at bounding box center [456, 283] width 83 height 16
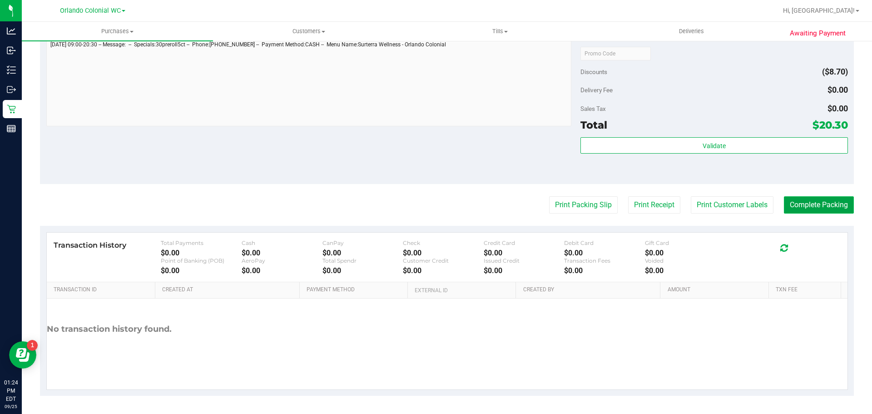
click at [826, 203] on button "Complete Packing" at bounding box center [819, 204] width 70 height 17
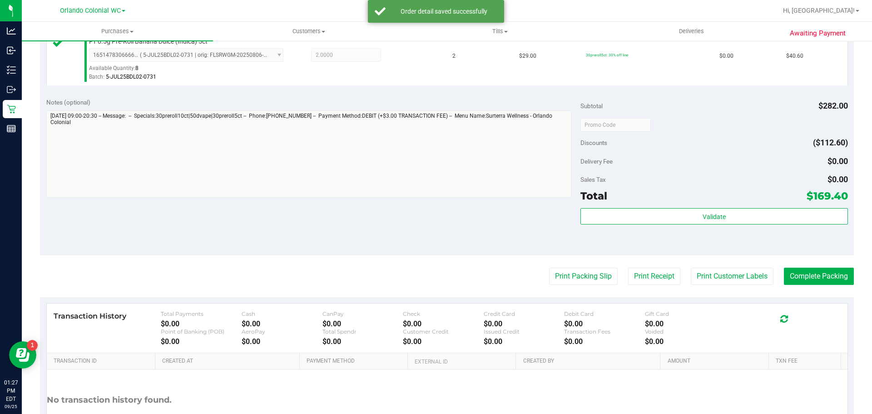
scroll to position [473, 0]
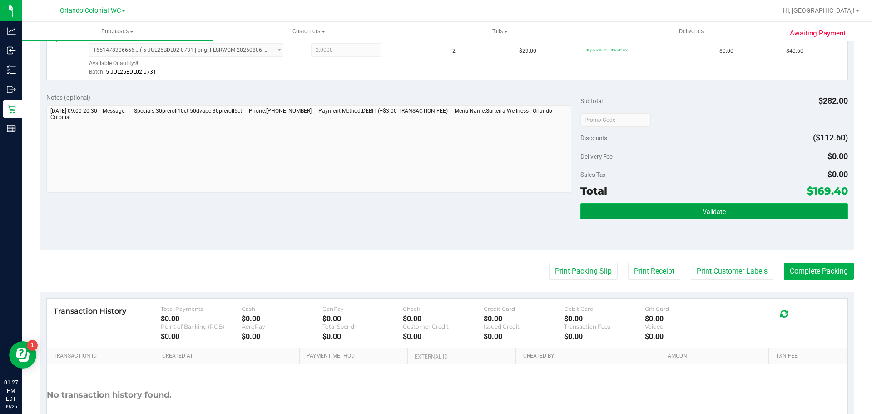
click at [690, 210] on button "Validate" at bounding box center [713, 211] width 267 height 16
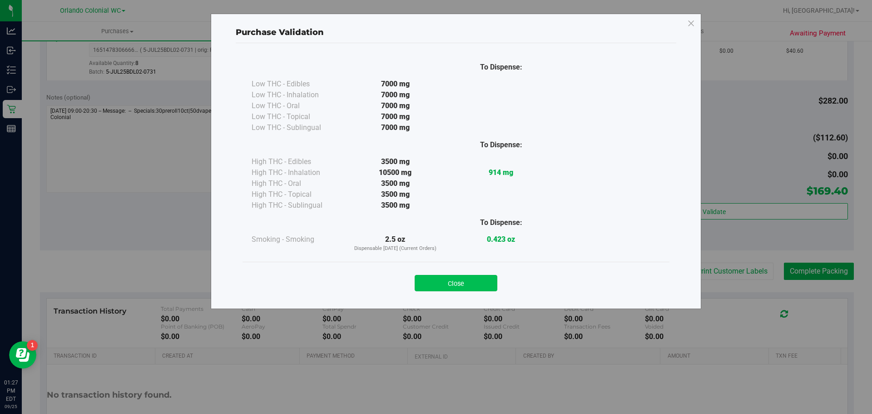
click at [484, 278] on button "Close" at bounding box center [456, 283] width 83 height 16
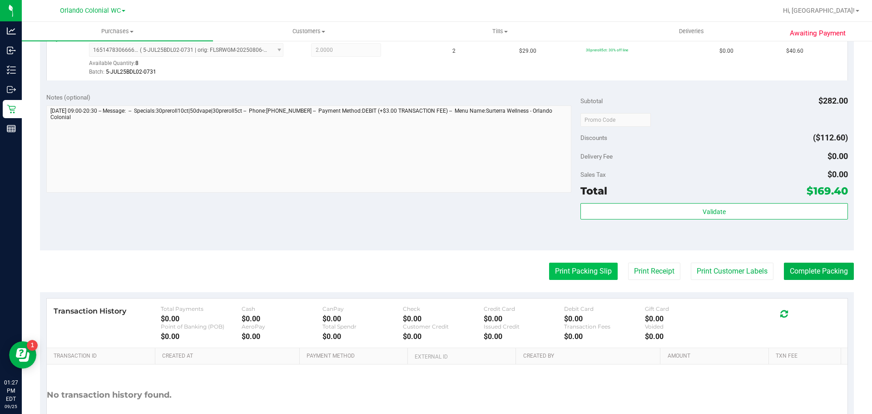
click at [590, 273] on button "Print Packing Slip" at bounding box center [583, 271] width 69 height 17
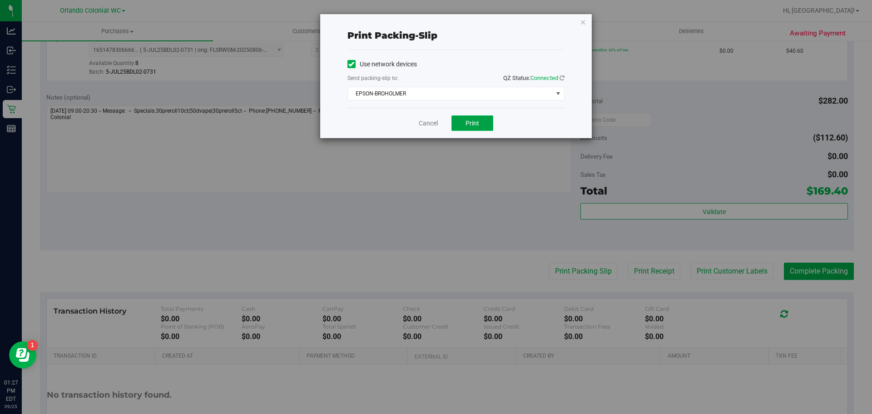
click at [477, 127] on button "Print" at bounding box center [472, 122] width 42 height 15
click at [428, 121] on link "Cancel" at bounding box center [428, 124] width 19 height 10
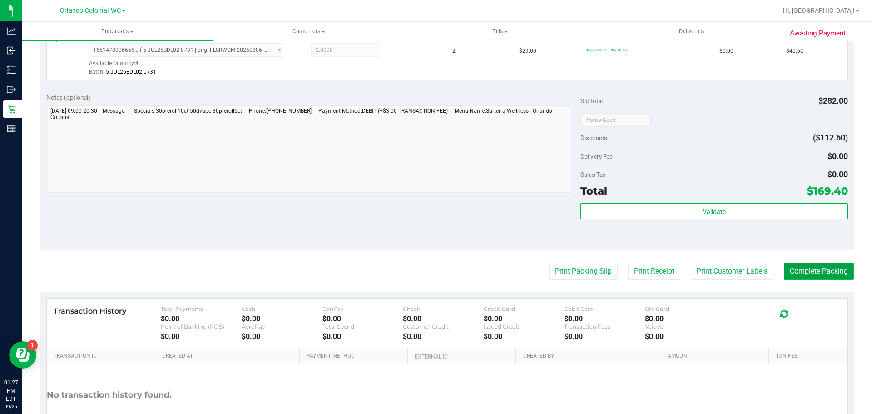
click at [818, 276] on button "Complete Packing" at bounding box center [819, 271] width 70 height 17
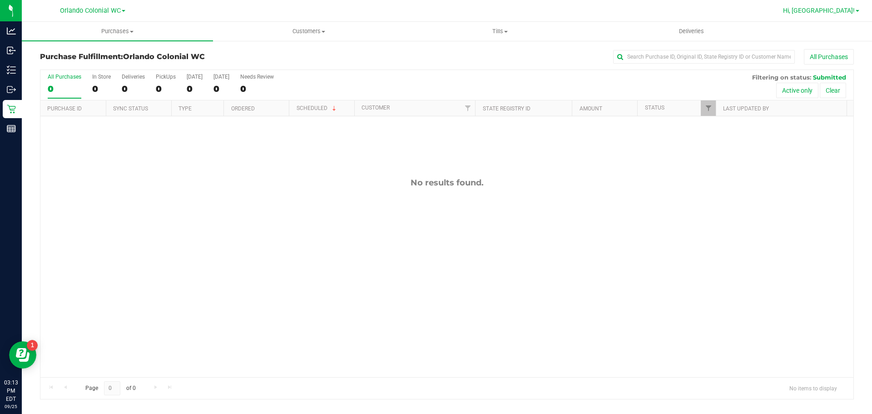
click at [843, 8] on span "Hi, [GEOGRAPHIC_DATA]!" at bounding box center [819, 10] width 72 height 7
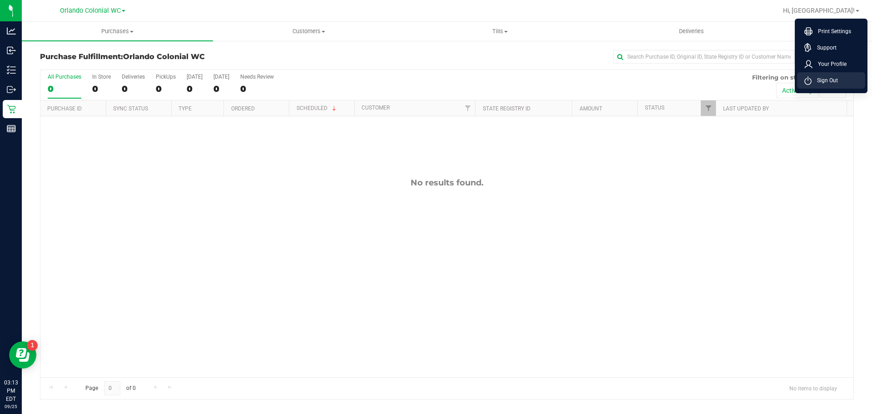
click at [842, 79] on li "Sign Out" at bounding box center [831, 80] width 68 height 16
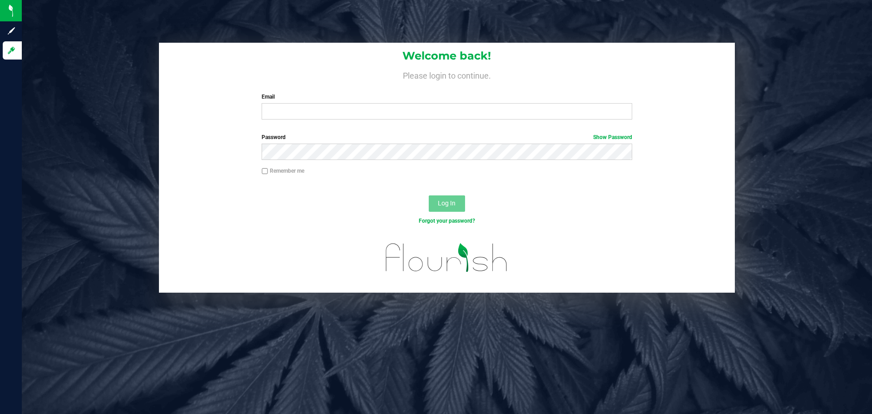
click at [351, 134] on label "Password Show Password" at bounding box center [447, 137] width 370 height 8
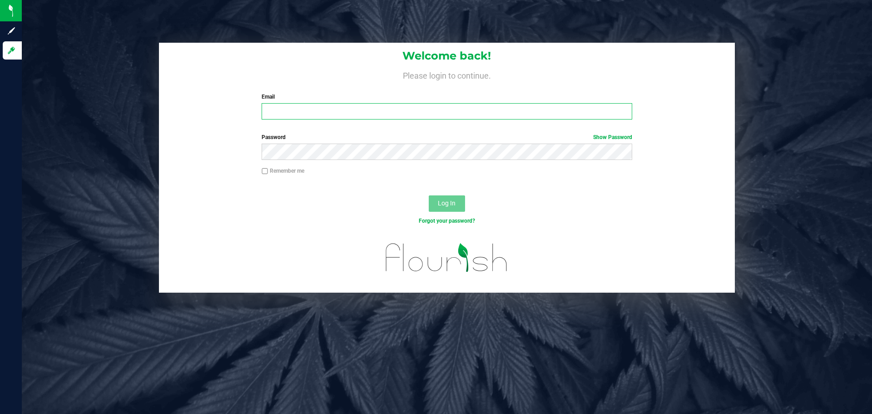
click at [333, 119] on input "Email" at bounding box center [447, 111] width 370 height 16
type input "relewis@liveparallel.com"
click at [429, 195] on button "Log In" at bounding box center [447, 203] width 36 height 16
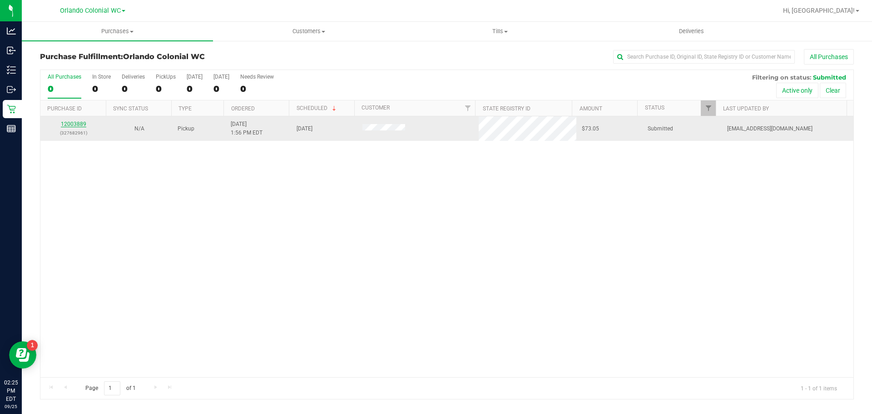
click at [72, 126] on link "12003889" at bounding box center [73, 124] width 25 height 6
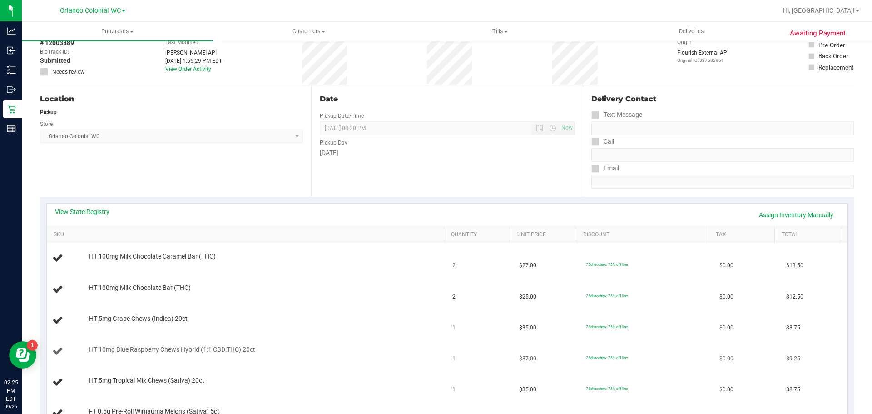
scroll to position [136, 0]
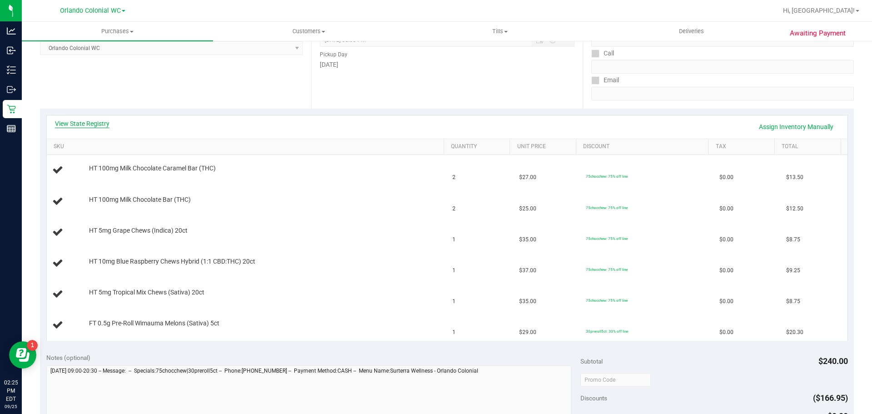
click at [89, 125] on link "View State Registry" at bounding box center [82, 123] width 55 height 9
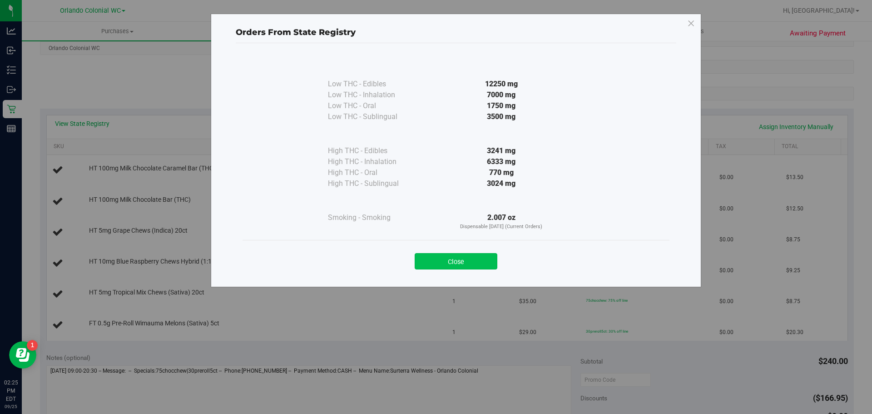
click at [446, 268] on button "Close" at bounding box center [456, 261] width 83 height 16
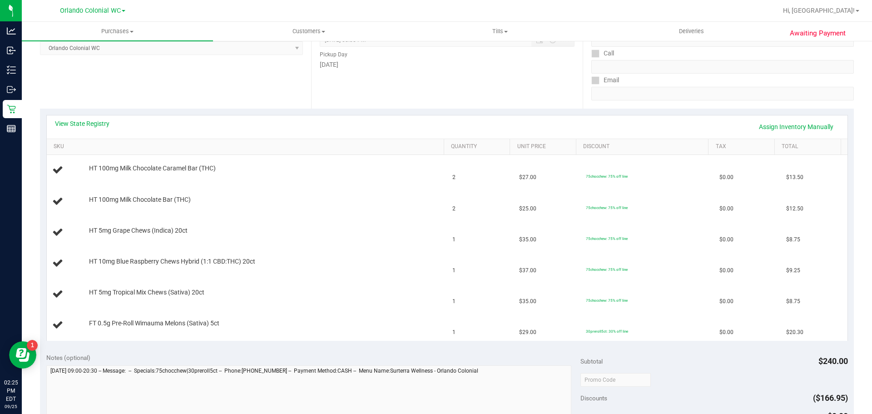
scroll to position [318, 0]
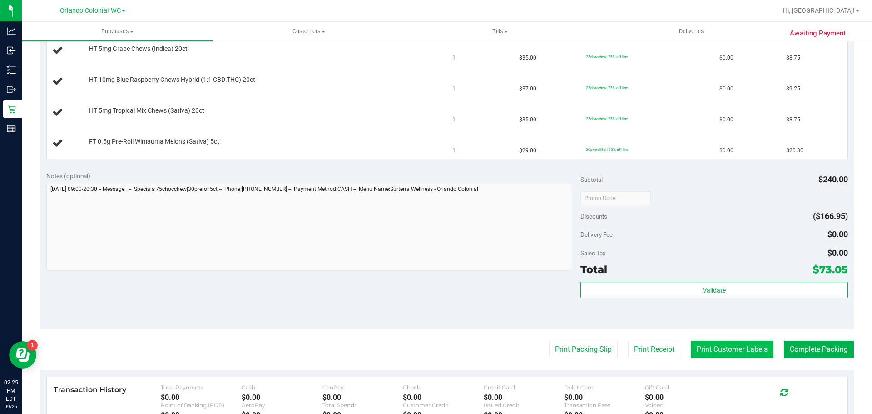
click at [719, 346] on button "Print Customer Labels" at bounding box center [732, 349] width 83 height 17
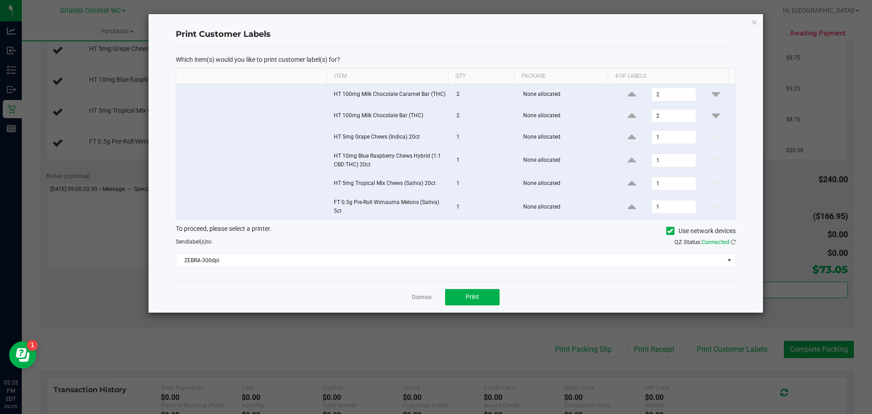
click at [416, 293] on app-cancel-button "Dismiss" at bounding box center [422, 297] width 20 height 10
click at [423, 298] on link "Dismiss" at bounding box center [422, 297] width 20 height 8
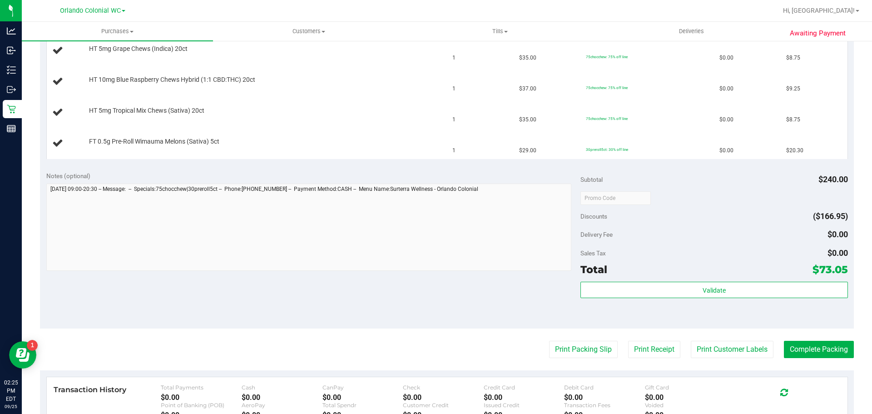
click at [590, 360] on purchase-details "Back Edit Purchase Cancel Purchase View Profile # 12003889 BioTrack ID: - Submi…" at bounding box center [447, 135] width 814 height 809
click at [585, 354] on button "Print Packing Slip" at bounding box center [583, 349] width 69 height 17
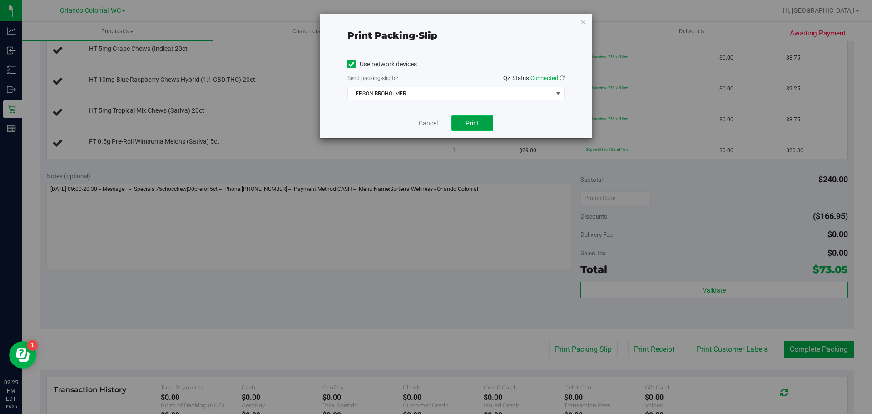
click at [481, 127] on button "Print" at bounding box center [472, 122] width 42 height 15
click at [426, 124] on link "Cancel" at bounding box center [428, 124] width 19 height 10
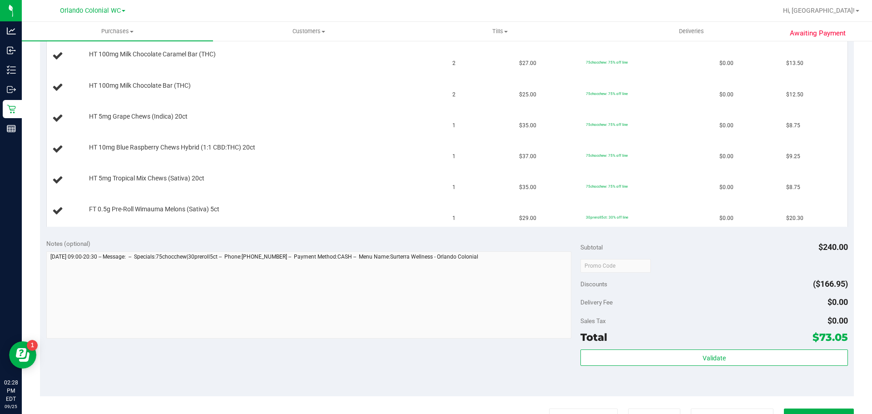
scroll to position [182, 0]
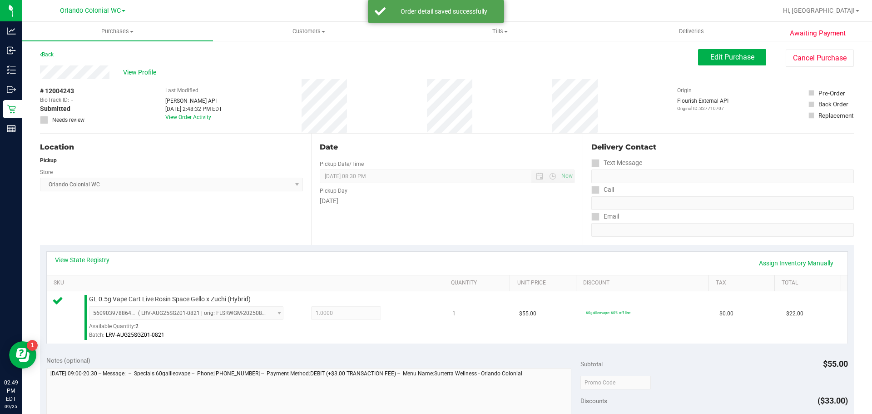
scroll to position [152, 0]
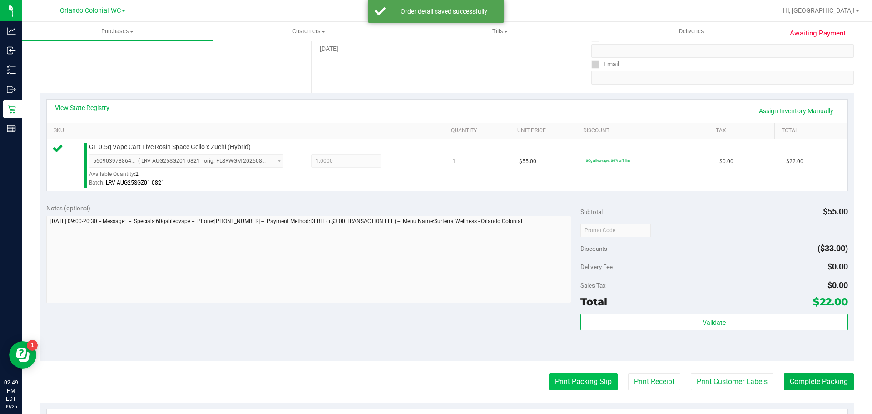
click at [569, 377] on button "Print Packing Slip" at bounding box center [583, 381] width 69 height 17
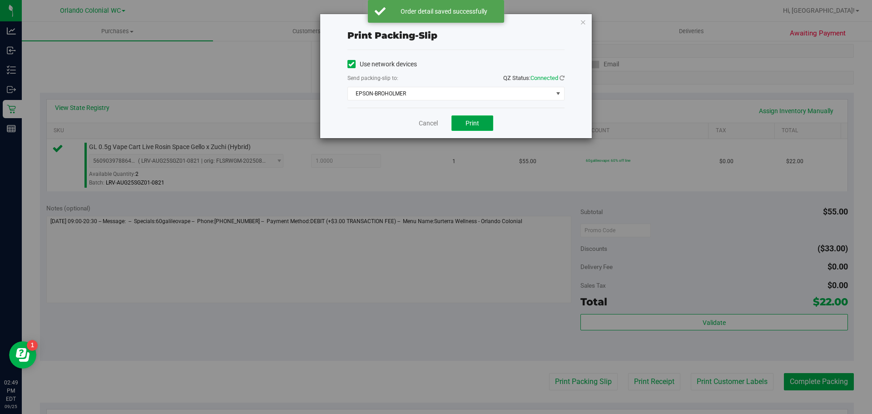
click at [456, 129] on button "Print" at bounding box center [472, 122] width 42 height 15
click at [432, 124] on link "Cancel" at bounding box center [428, 124] width 19 height 10
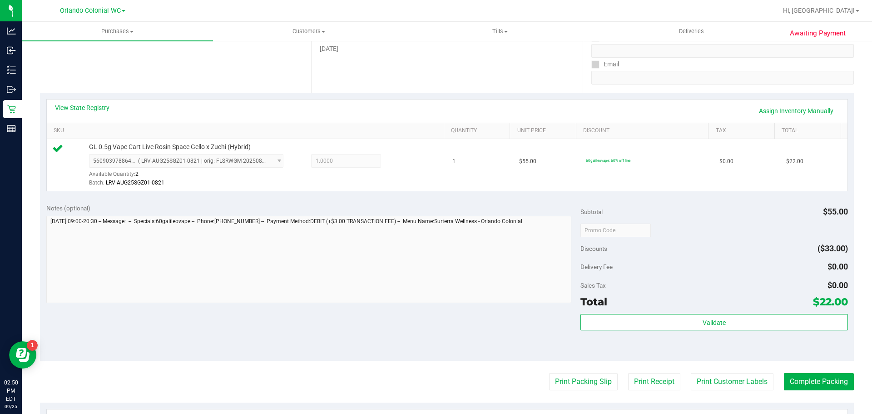
click at [693, 337] on div "Validate" at bounding box center [713, 334] width 267 height 41
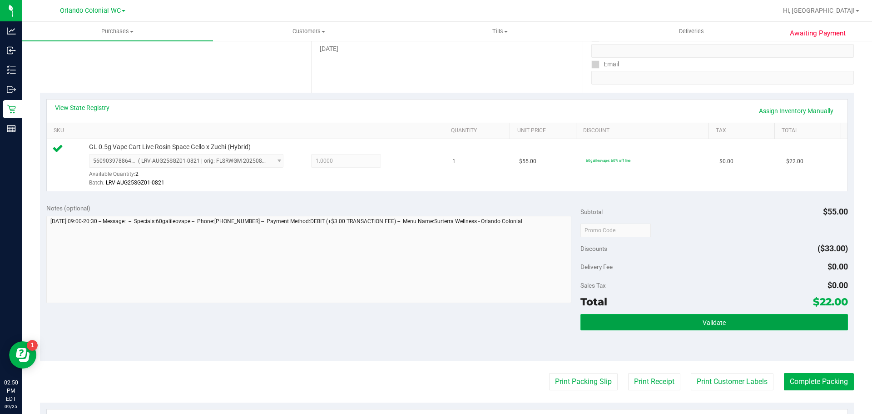
click at [715, 329] on button "Validate" at bounding box center [713, 322] width 267 height 16
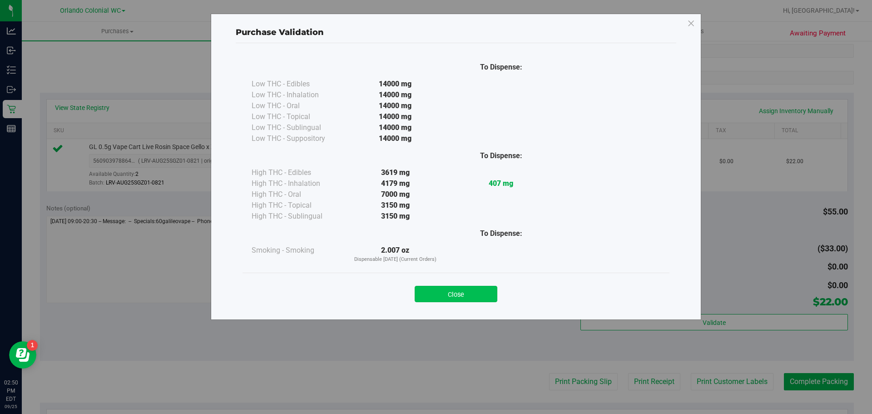
click at [478, 294] on button "Close" at bounding box center [456, 294] width 83 height 16
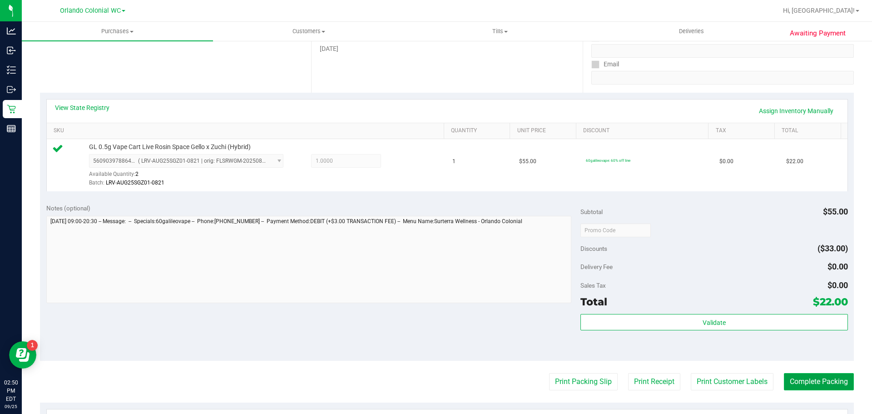
click at [820, 387] on button "Complete Packing" at bounding box center [819, 381] width 70 height 17
